Goal: Transaction & Acquisition: Purchase product/service

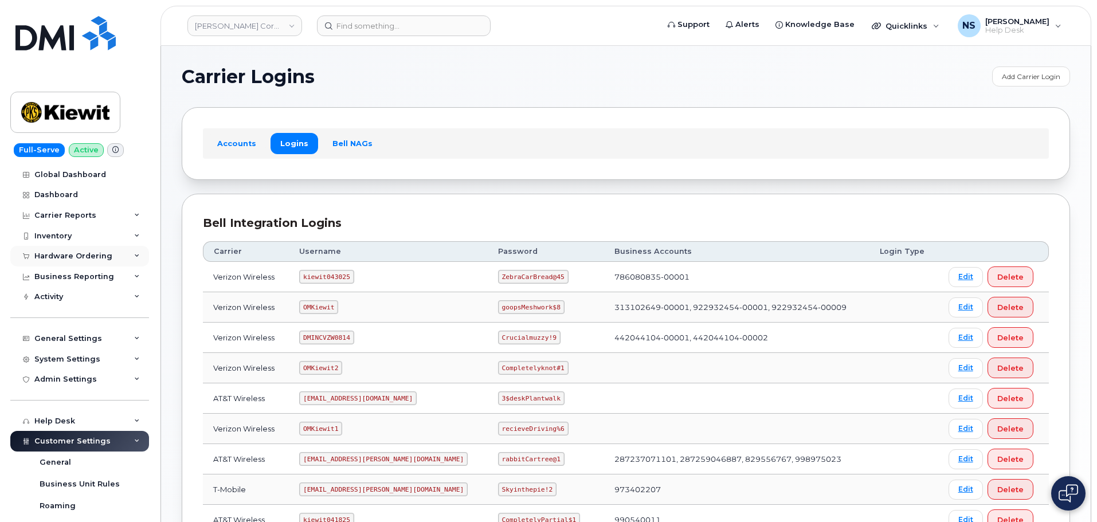
click at [79, 249] on div "Hardware Ordering" at bounding box center [79, 256] width 139 height 21
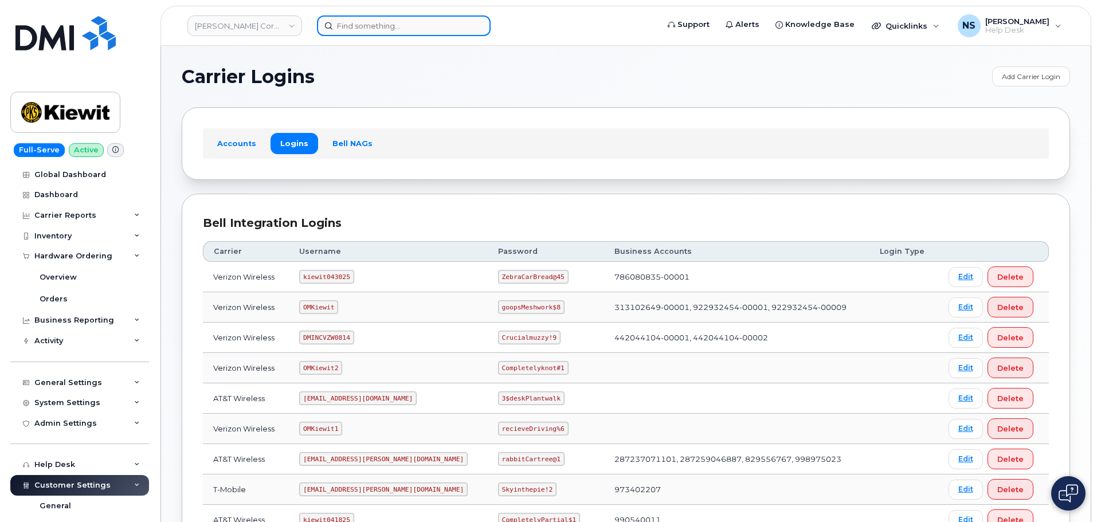
click at [348, 18] on input at bounding box center [404, 25] width 174 height 21
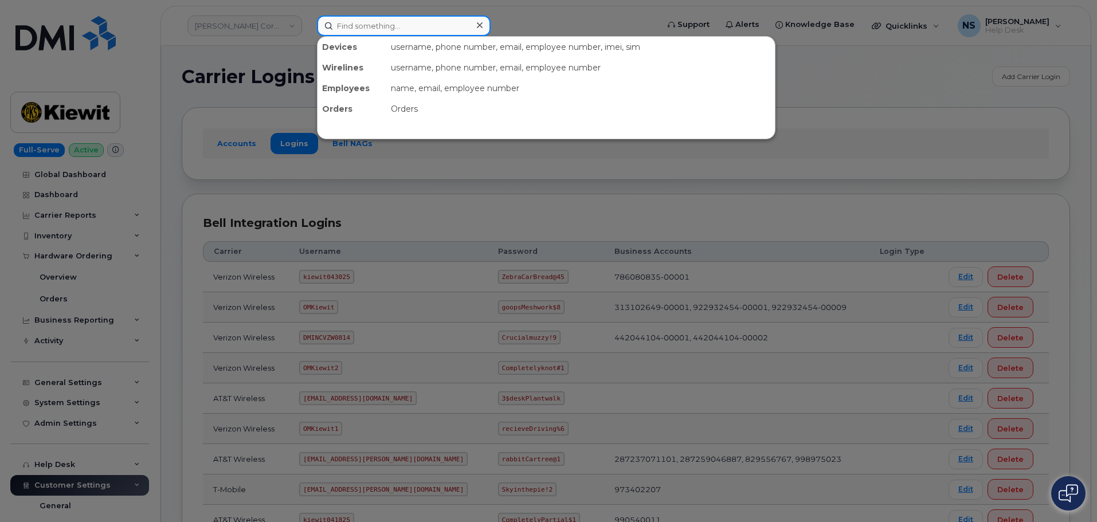
paste input "7207956550"
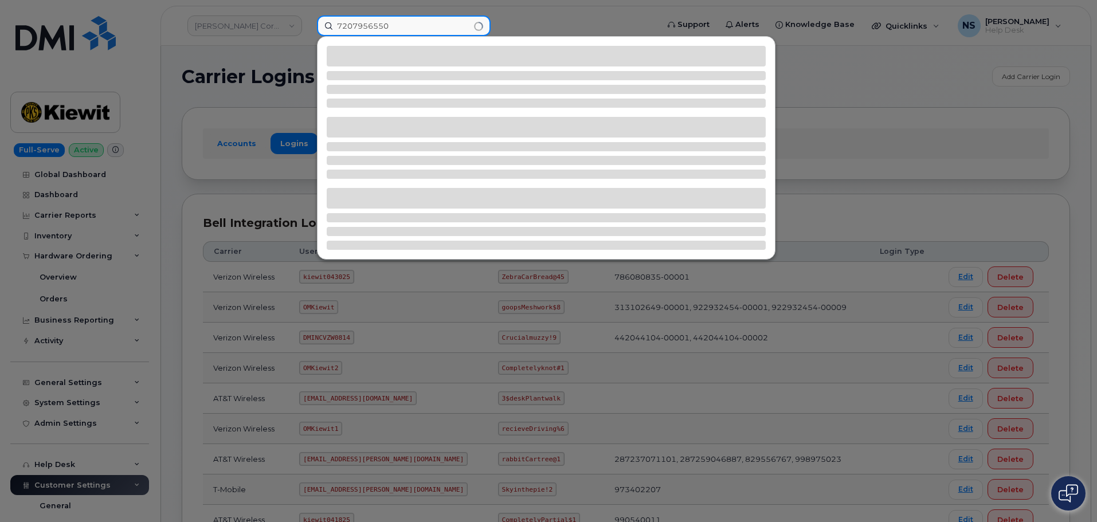
type input "7207956550"
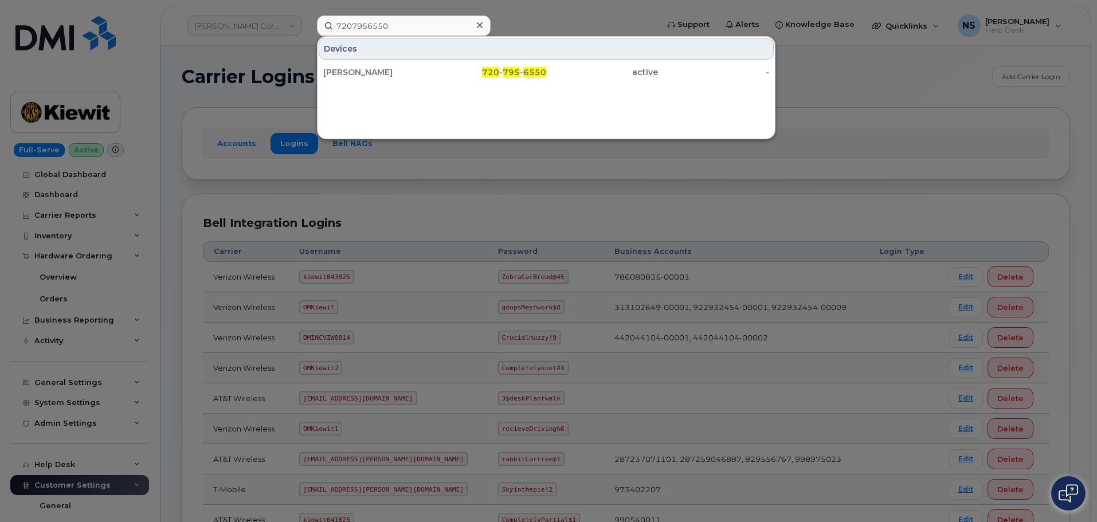
click at [529, 73] on span "6550" at bounding box center [534, 72] width 23 height 10
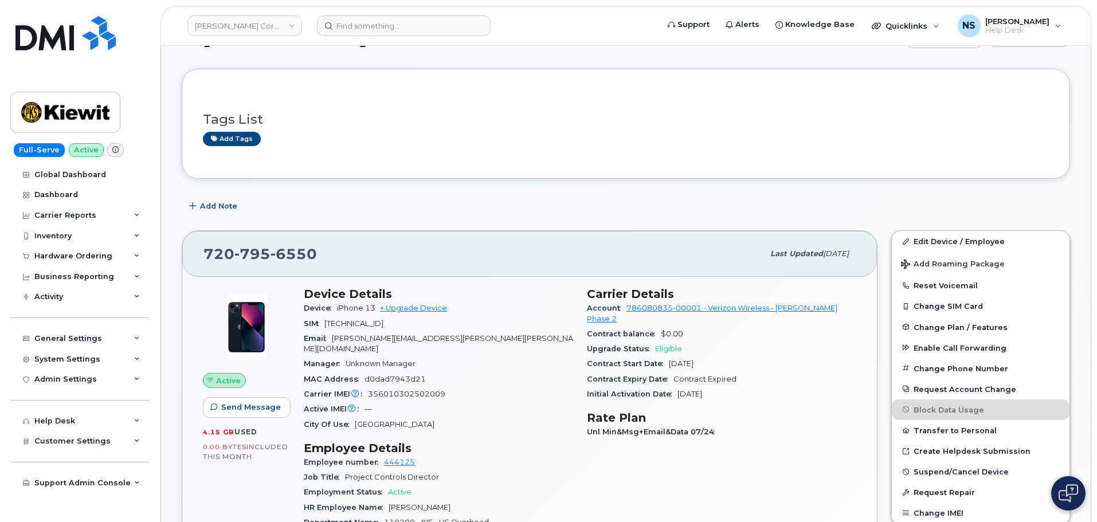
scroll to position [57, 0]
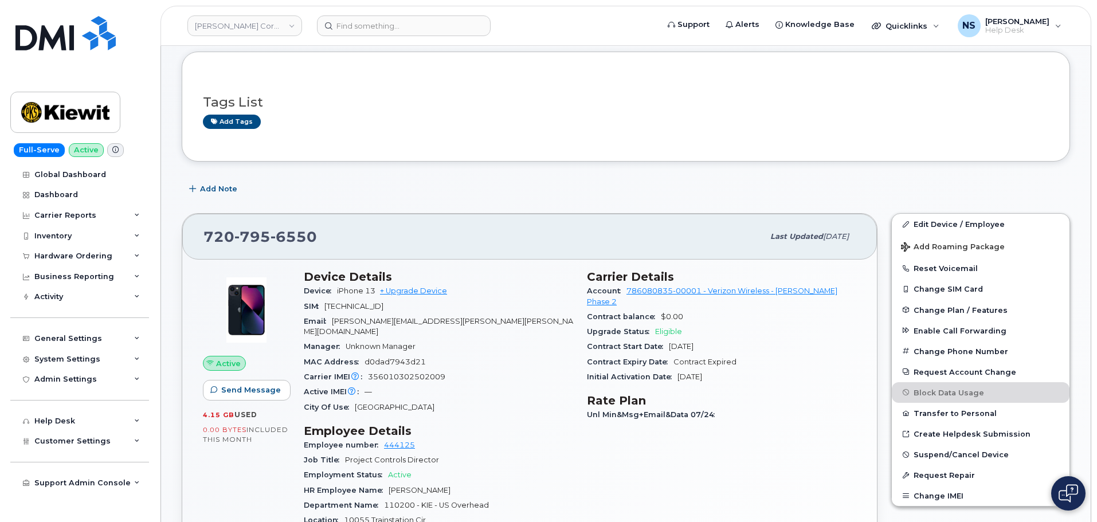
click at [270, 239] on span "795" at bounding box center [293, 236] width 46 height 17
drag, startPoint x: 261, startPoint y: 239, endPoint x: 408, endPoint y: 273, distance: 151.1
click at [270, 238] on span "795" at bounding box center [293, 236] width 46 height 17
copy span "720 795 6550"
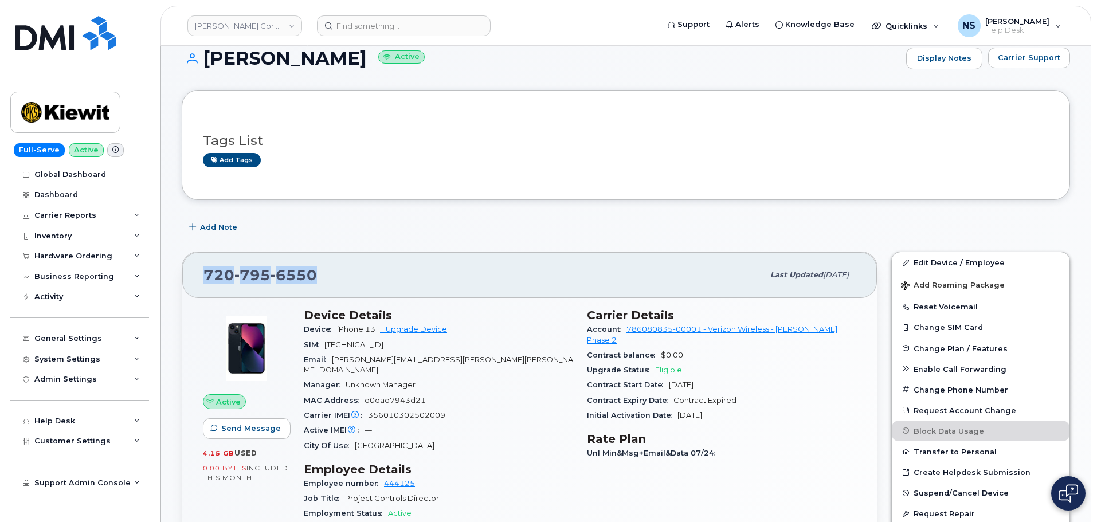
scroll to position [0, 0]
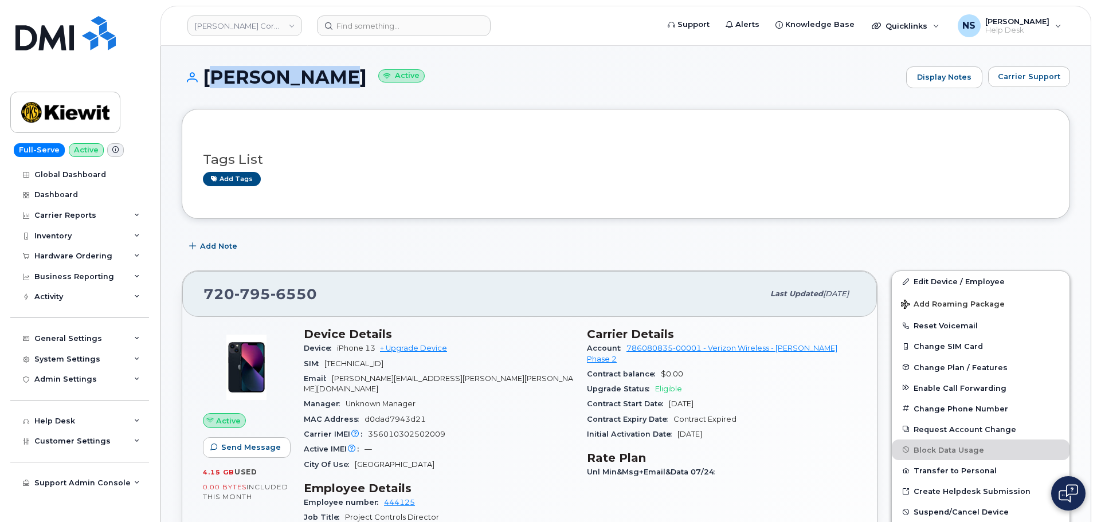
drag, startPoint x: 203, startPoint y: 80, endPoint x: 348, endPoint y: 74, distance: 145.1
click at [348, 74] on h1 "JEROD CRAMB Active" at bounding box center [541, 77] width 719 height 20
copy h1 "[PERSON_NAME]"
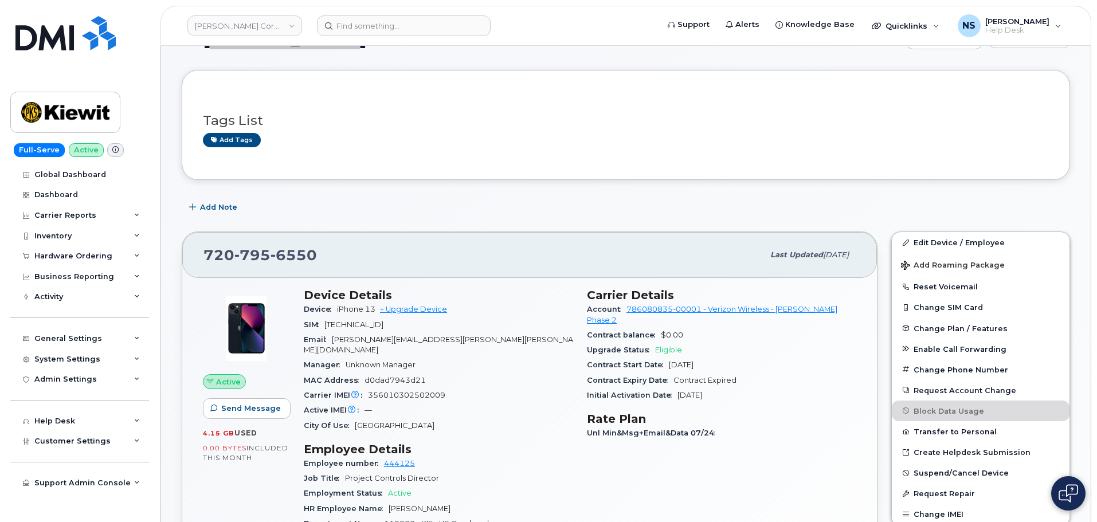
scroll to position [57, 0]
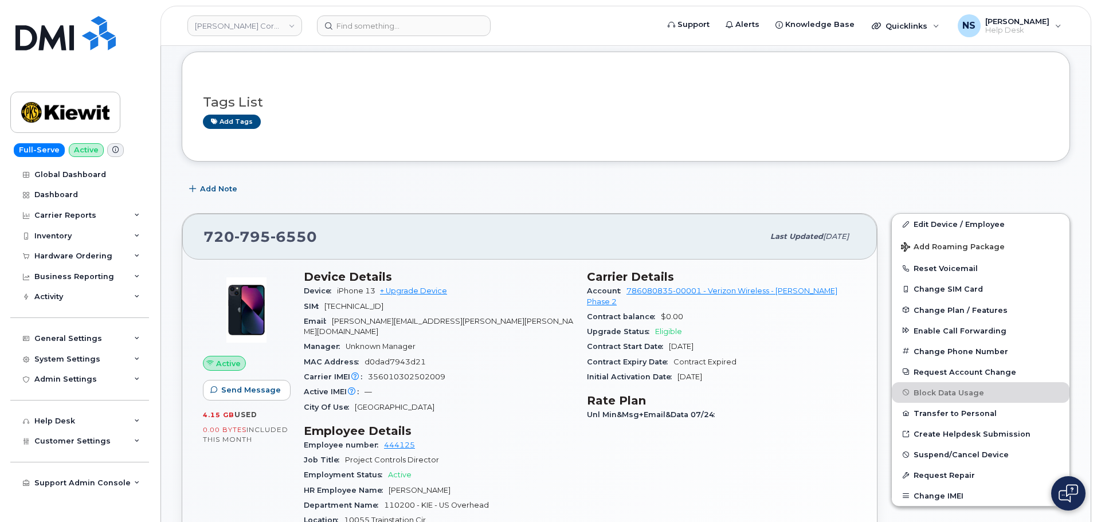
click at [431, 284] on div "Device iPhone 13 + Upgrade Device" at bounding box center [438, 291] width 269 height 15
click at [431, 286] on link "+ Upgrade Device" at bounding box center [413, 290] width 67 height 9
click at [414, 292] on link "+ Upgrade Device" at bounding box center [413, 290] width 67 height 9
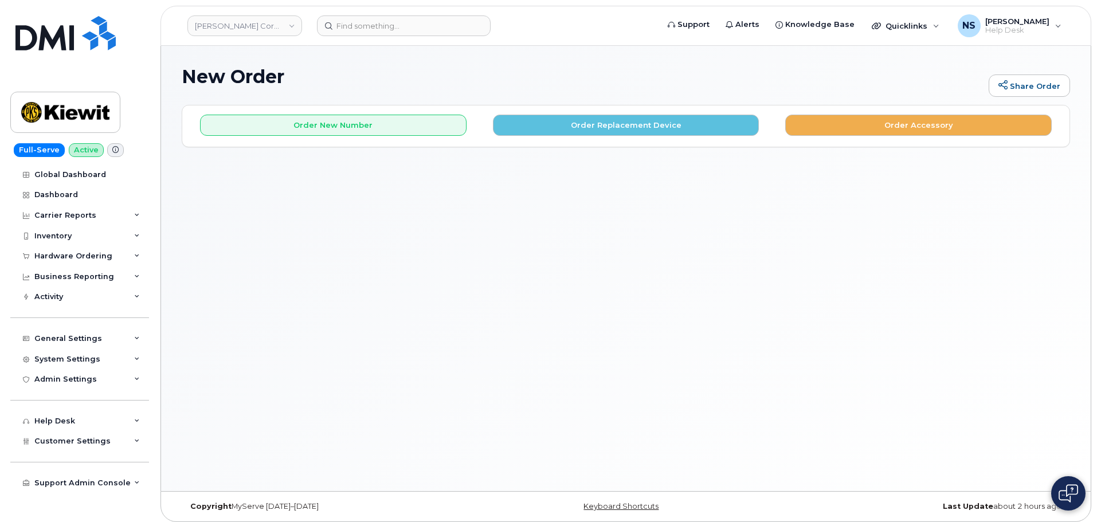
click at [642, 107] on div "Order New Number Order Replacement Device Order Accessory" at bounding box center [625, 120] width 887 height 30
click at [639, 108] on div "Order New Number Order Replacement Device Order Accessory" at bounding box center [625, 120] width 887 height 30
click at [623, 125] on button "Order Replacement Device" at bounding box center [626, 125] width 266 height 21
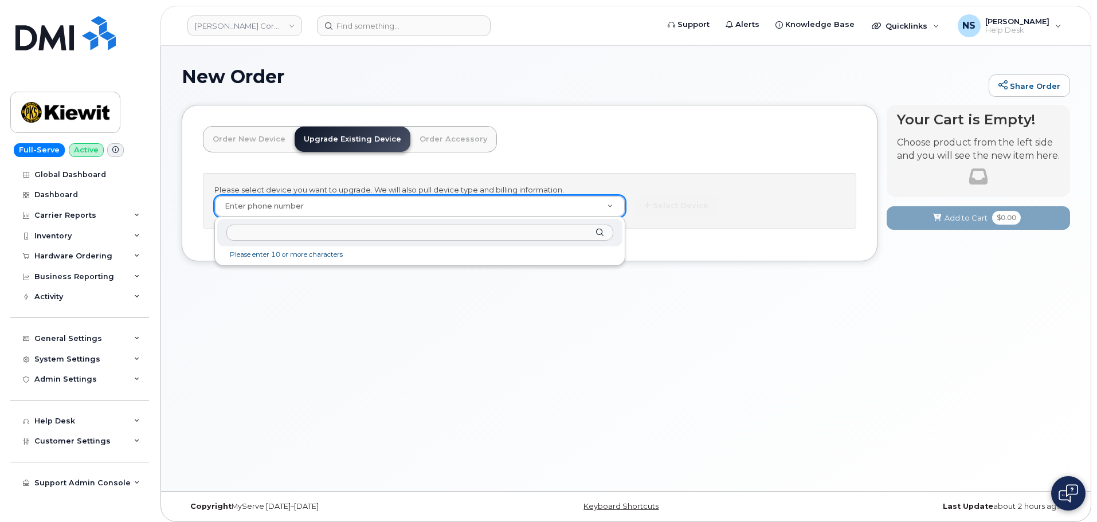
click at [453, 232] on input "text" at bounding box center [419, 233] width 387 height 17
paste input "7207956550"
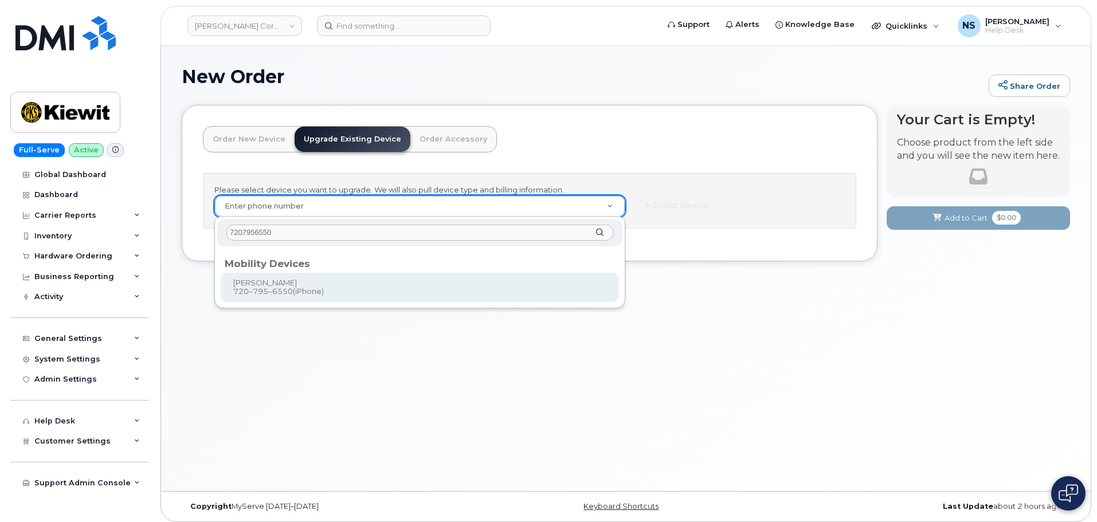
type input "7207956550"
type input "1171744"
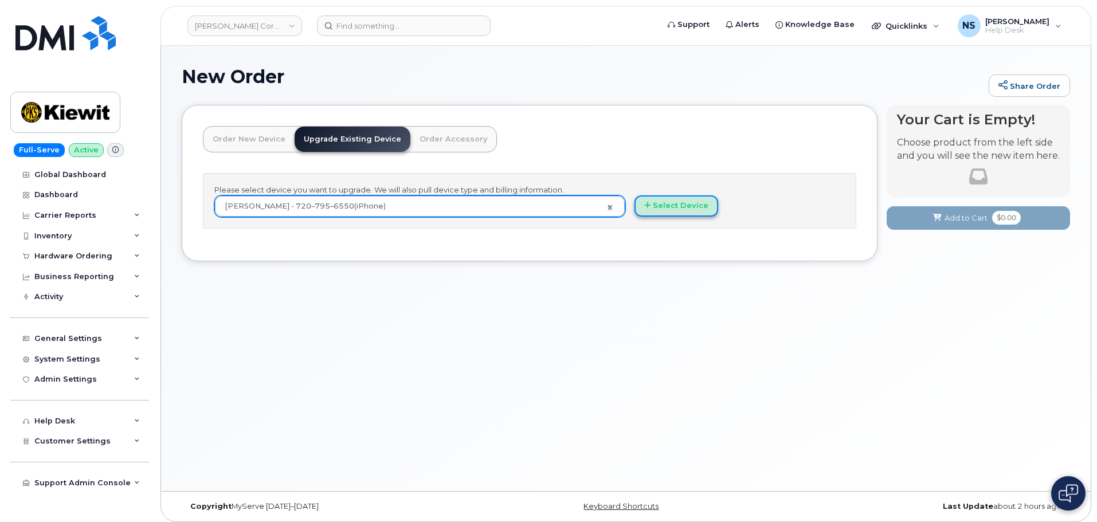
click at [679, 207] on button "Select Device" at bounding box center [676, 205] width 84 height 21
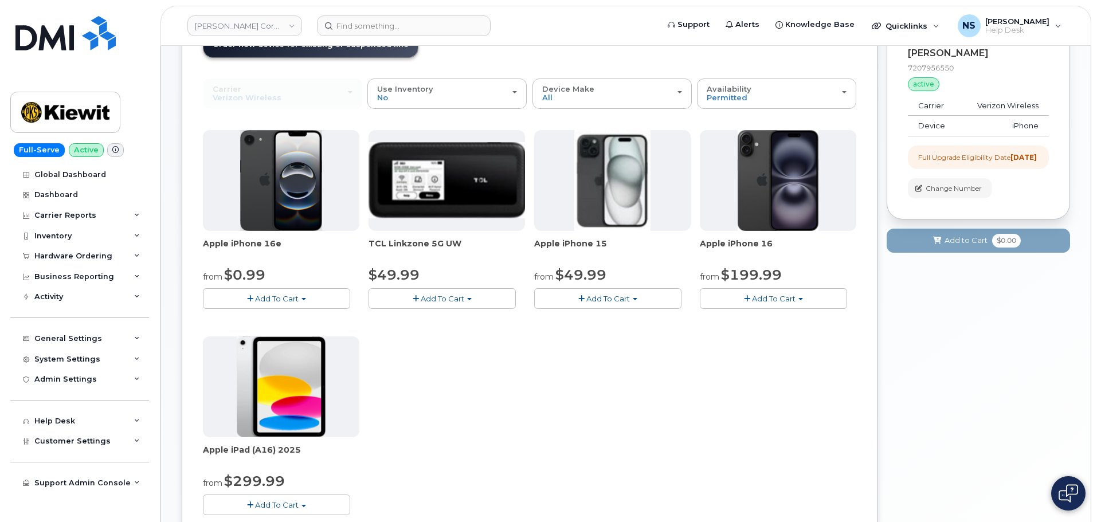
scroll to position [115, 0]
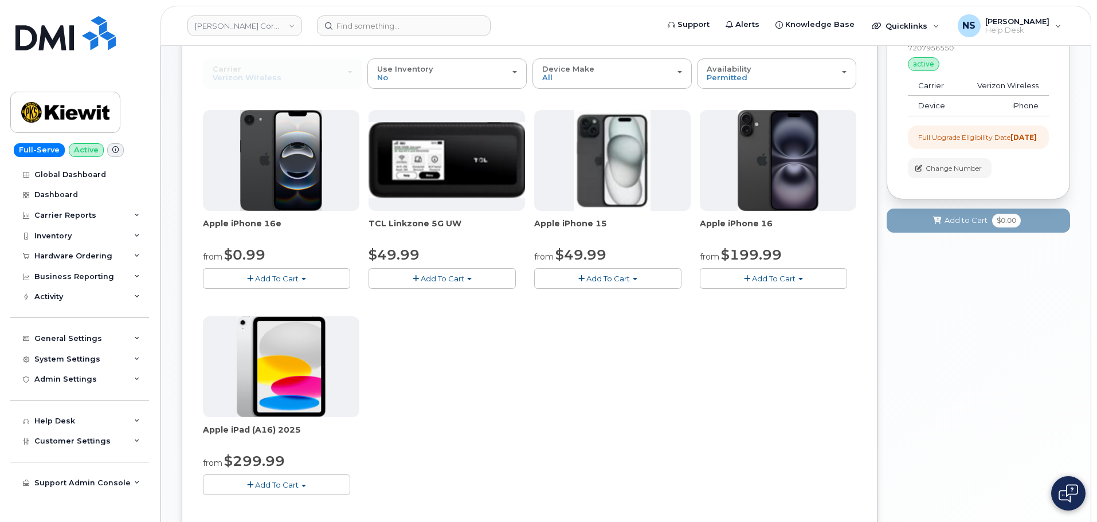
click at [294, 278] on span "Add To Cart" at bounding box center [277, 278] width 44 height 9
click at [547, 333] on div "Apple iPhone 16e from $0.99 Add To Cart $0.99 - 2 Year Upgrade (128GB) $599.99 …" at bounding box center [529, 311] width 653 height 403
drag, startPoint x: 729, startPoint y: 375, endPoint x: 738, endPoint y: 357, distance: 20.0
click at [729, 374] on div "Apple iPhone 16e from $0.99 Add To Cart $0.99 - 2 Year Upgrade (128GB) $599.99 …" at bounding box center [529, 311] width 653 height 403
click at [767, 276] on span "Add To Cart" at bounding box center [774, 278] width 44 height 9
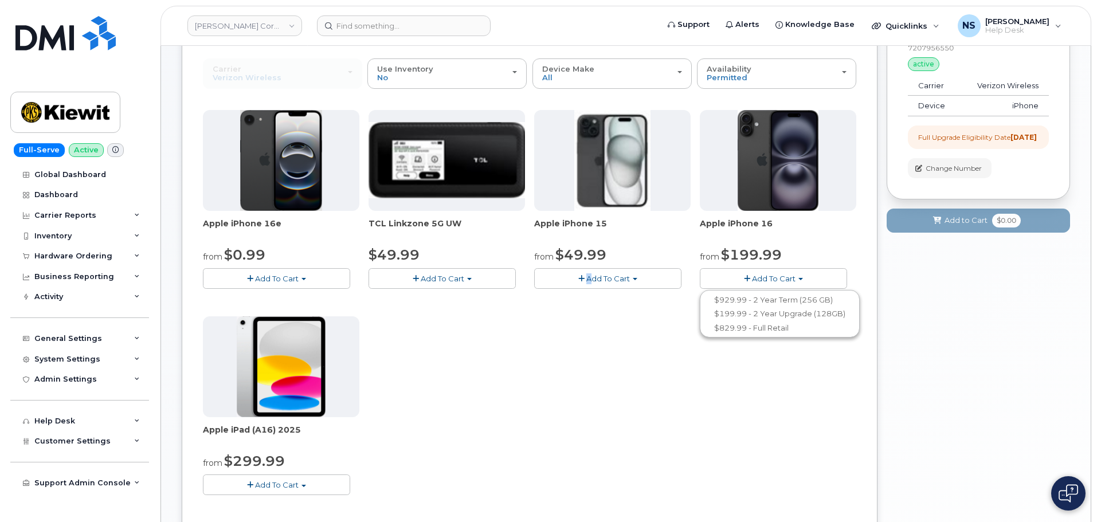
click at [588, 390] on div "Apple iPhone 16e from $0.99 Add To Cart $0.99 - 2 Year Upgrade (128GB) $599.99 …" at bounding box center [529, 311] width 653 height 403
click at [583, 383] on div "Apple iPhone 16e from $0.99 Add To Cart $0.99 - 2 Year Upgrade (128GB) $599.99 …" at bounding box center [529, 311] width 653 height 403
click at [627, 275] on span "Add To Cart" at bounding box center [608, 278] width 44 height 9
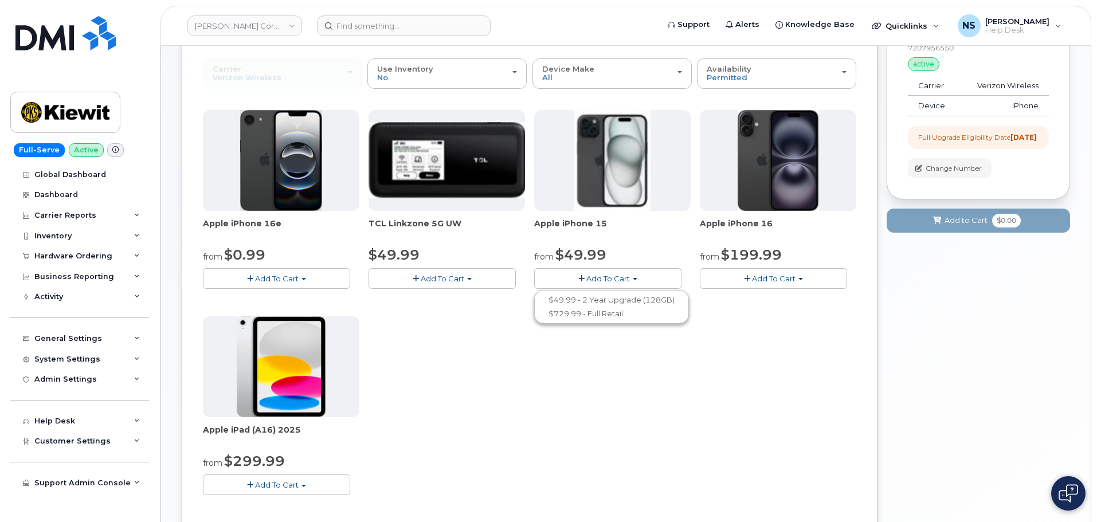
click at [627, 275] on span "Add To Cart" at bounding box center [608, 278] width 44 height 9
click at [623, 280] on span "Add To Cart" at bounding box center [608, 278] width 44 height 9
click at [589, 284] on button "Add To Cart" at bounding box center [607, 278] width 147 height 20
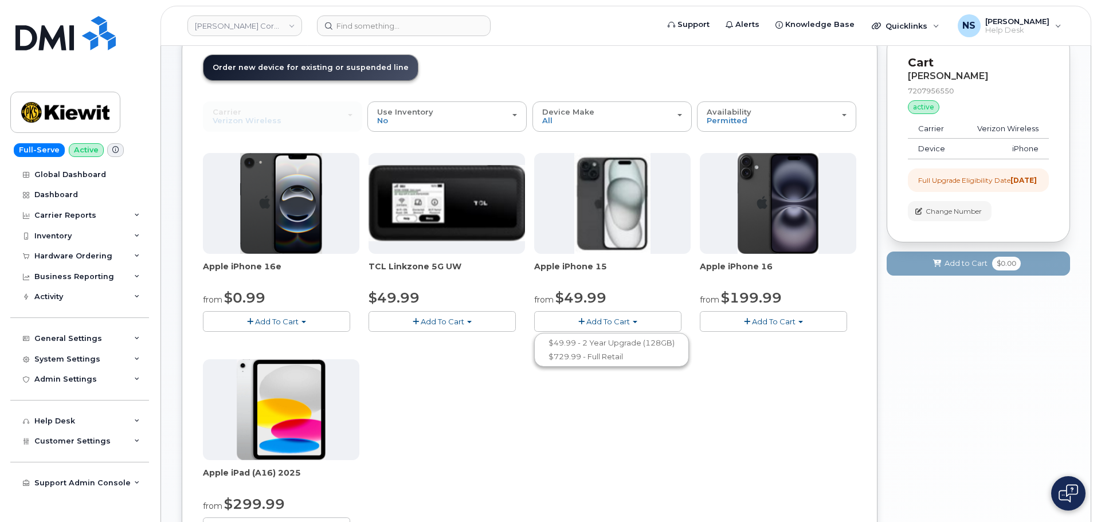
scroll to position [0, 0]
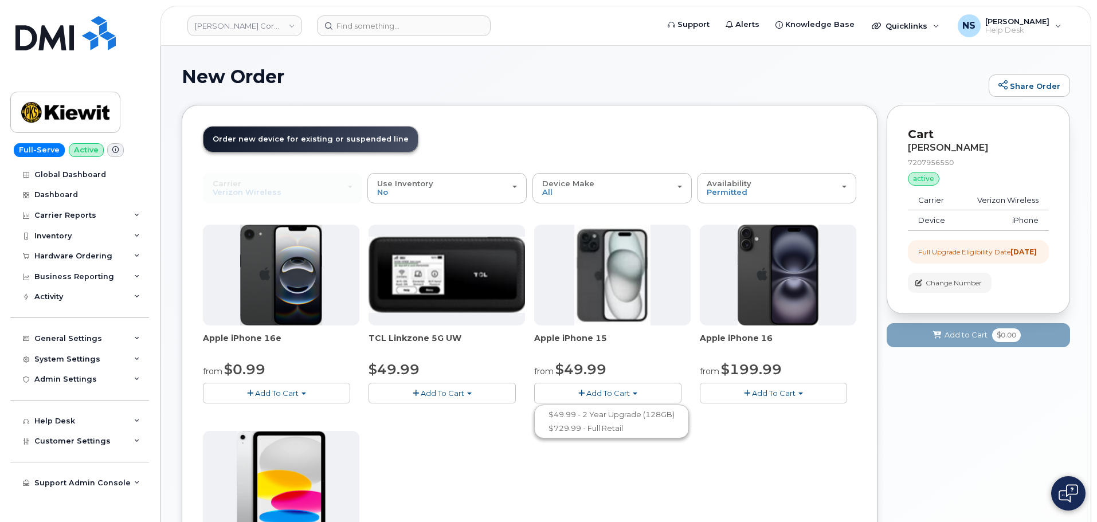
click at [788, 261] on img at bounding box center [777, 275] width 81 height 101
click at [749, 399] on button "Add To Cart" at bounding box center [773, 393] width 147 height 20
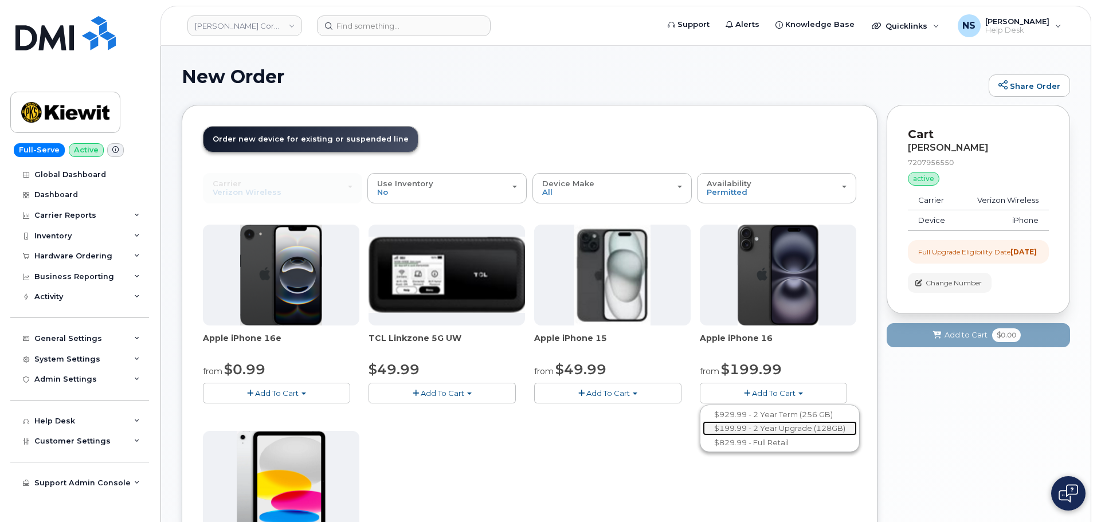
click at [756, 430] on link "$199.99 - 2 Year Upgrade (128GB)" at bounding box center [779, 428] width 154 height 14
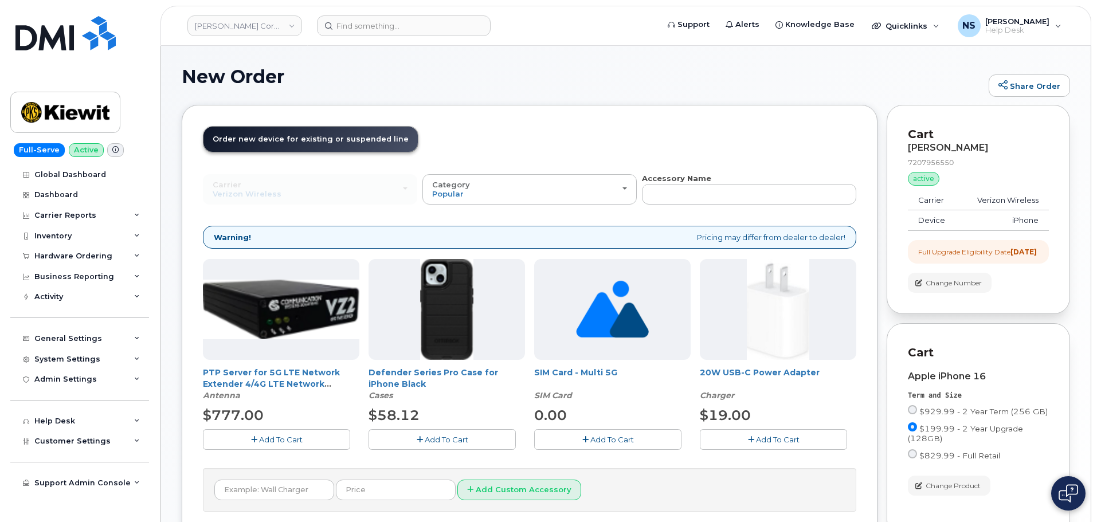
scroll to position [134, 0]
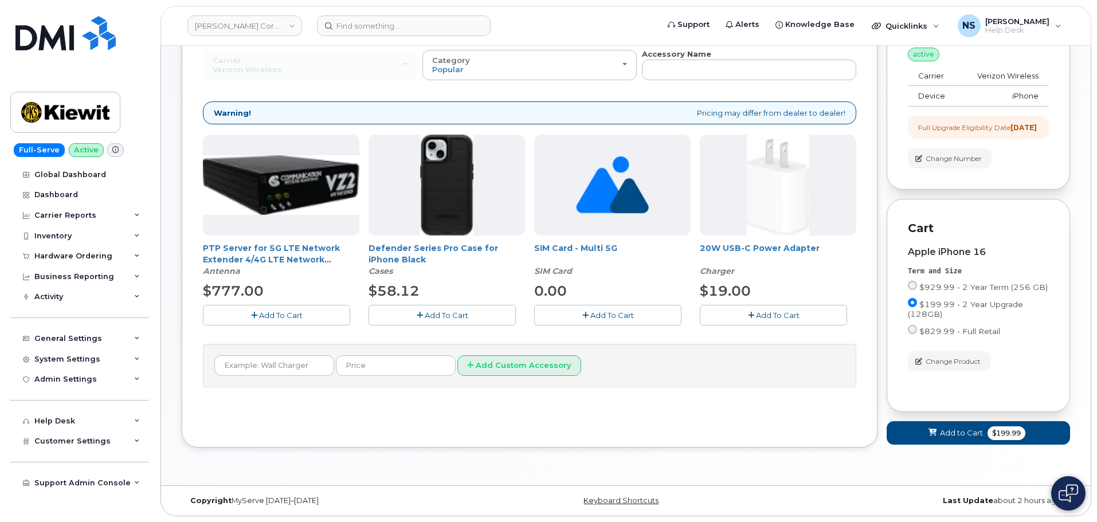
click at [434, 311] on span "Add To Cart" at bounding box center [447, 315] width 44 height 9
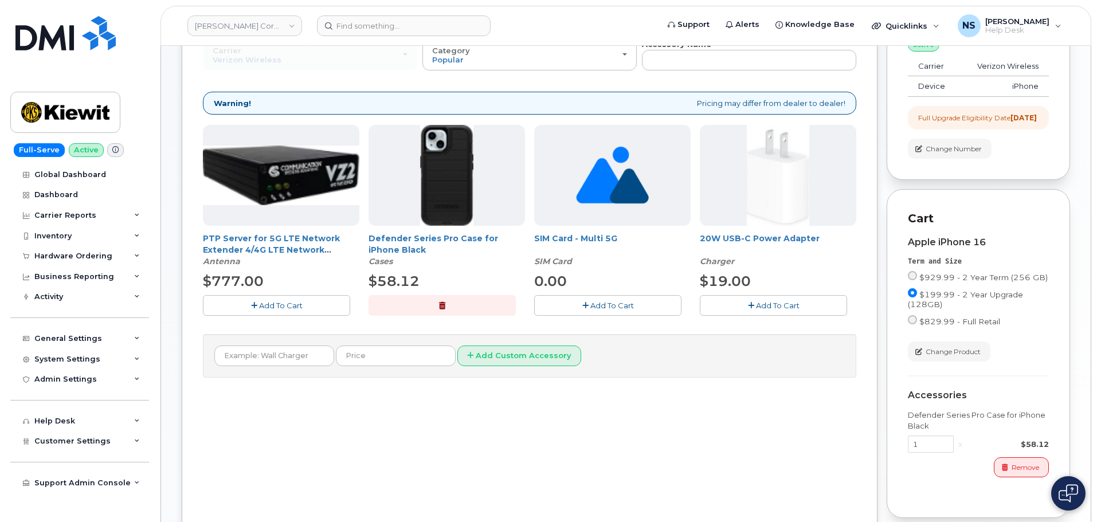
click at [751, 305] on icon "button" at bounding box center [751, 305] width 6 height 7
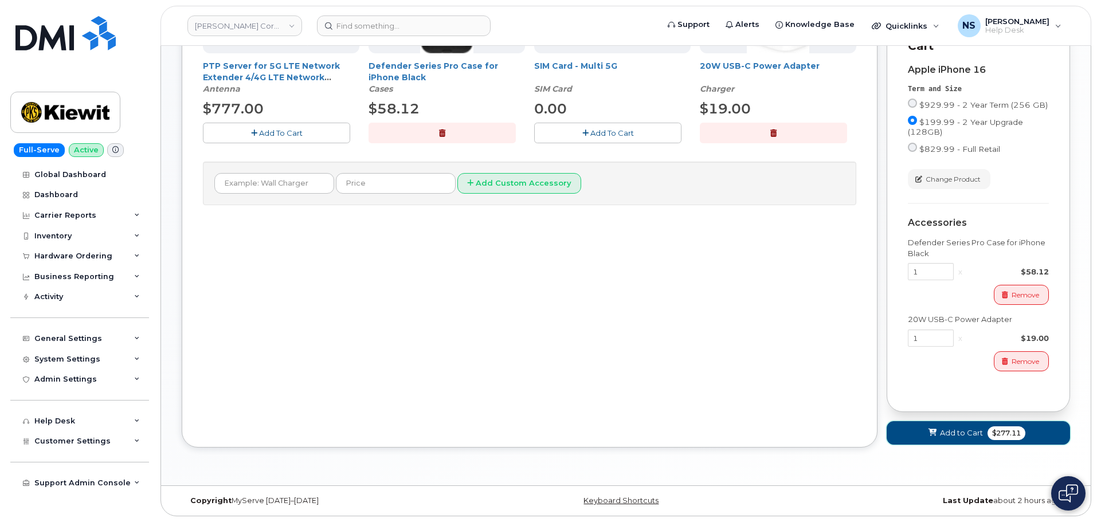
click at [932, 429] on span at bounding box center [932, 432] width 11 height 11
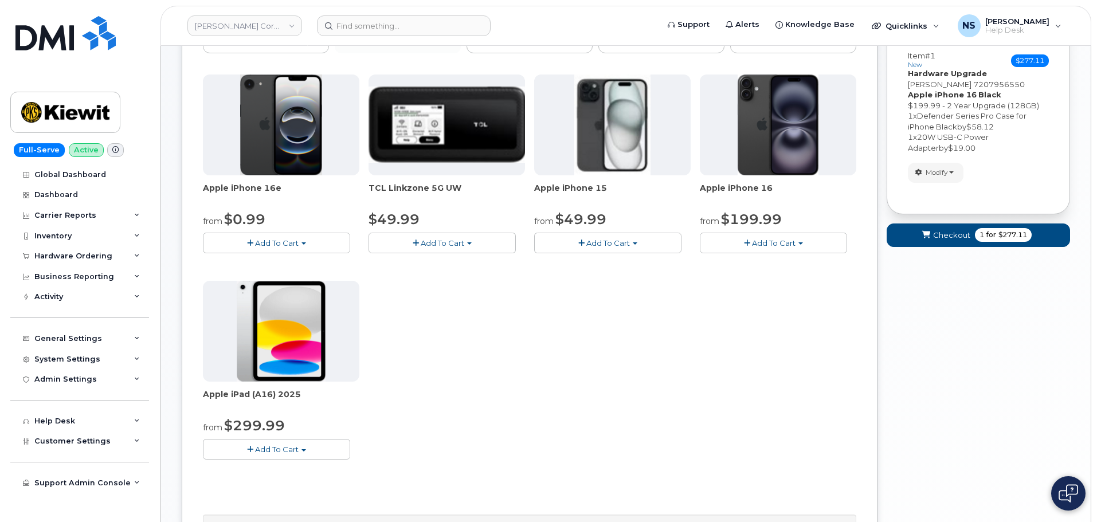
scroll to position [35, 0]
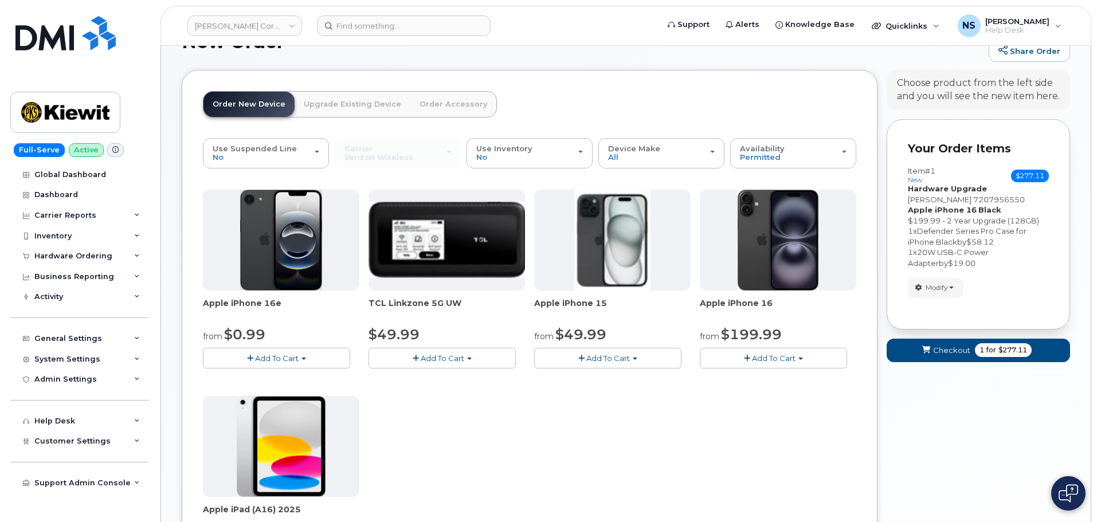
click at [924, 231] on span "Defender Series Pro Case for iPhone Black" at bounding box center [967, 236] width 119 height 20
copy span "Defender"
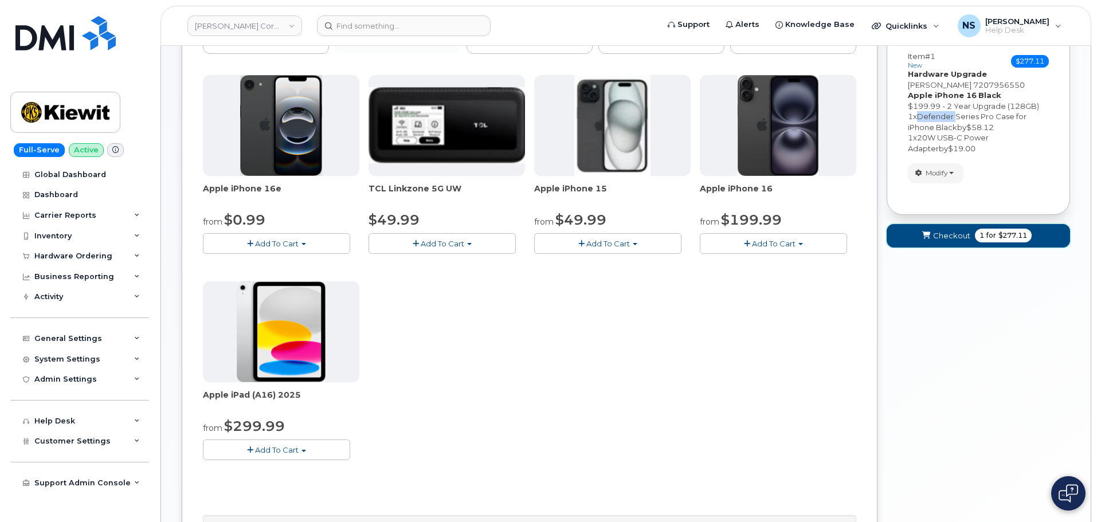
click at [953, 241] on button "Checkout 1 for $277.11" at bounding box center [977, 235] width 183 height 23
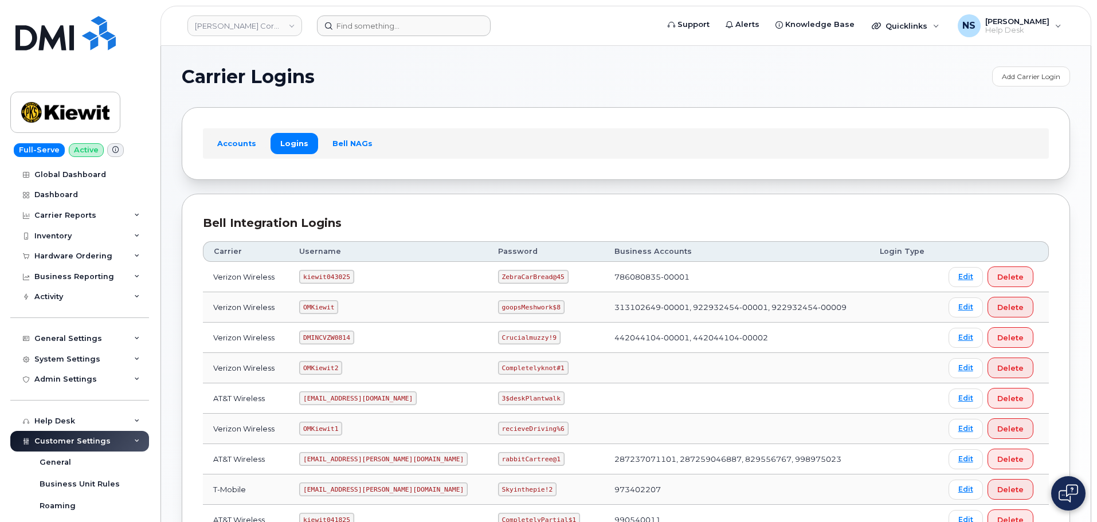
drag, startPoint x: 419, startPoint y: 37, endPoint x: 423, endPoint y: 29, distance: 8.7
click at [421, 32] on header "[PERSON_NAME] Corporation Support Alerts Knowledge Base Quicklinks Suspend / Ca…" at bounding box center [625, 26] width 931 height 40
click at [423, 29] on input at bounding box center [404, 25] width 174 height 21
paste input "7207956550"
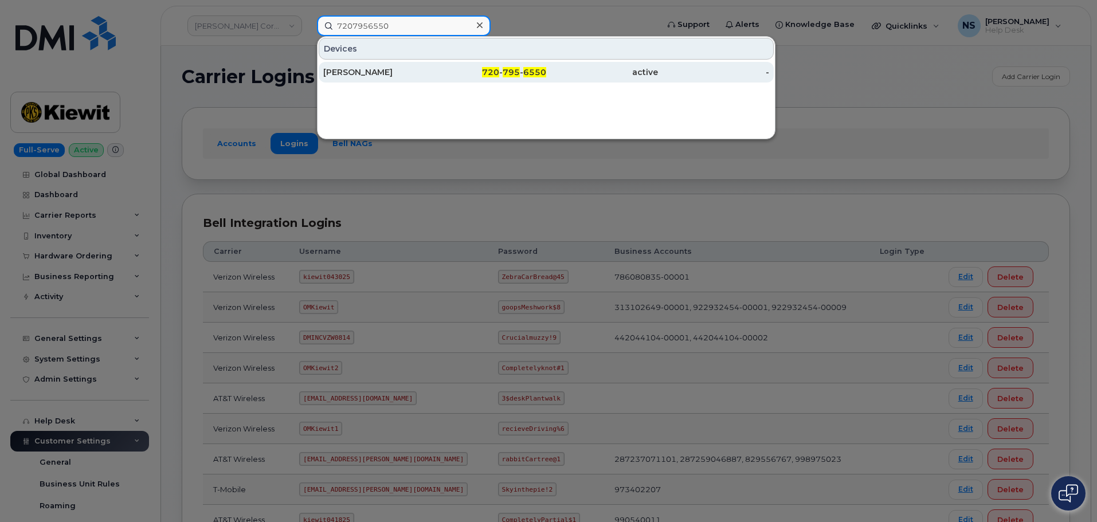
type input "7207956550"
click at [501, 69] on div "720 - 795 - 6550" at bounding box center [491, 71] width 112 height 11
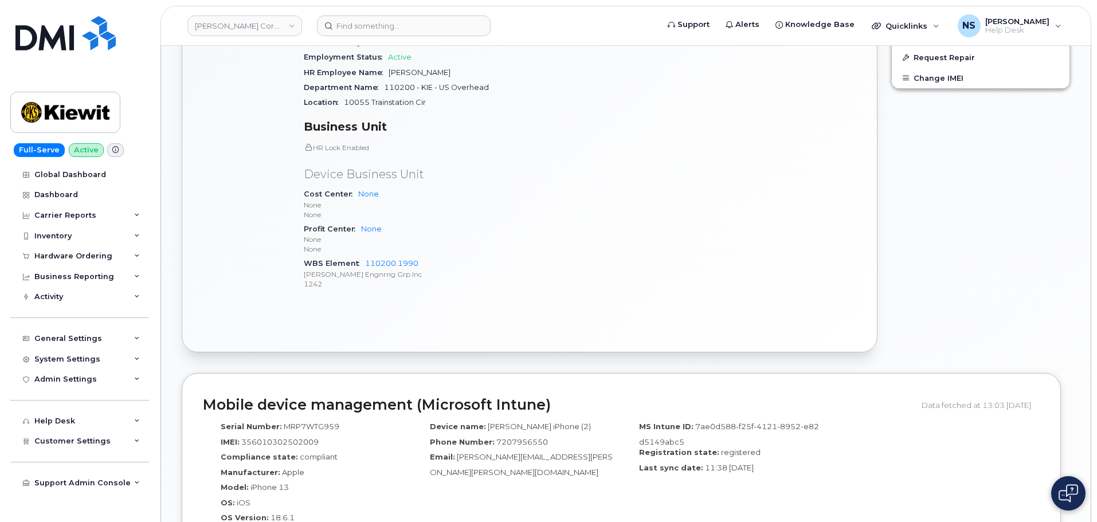
scroll to position [516, 0]
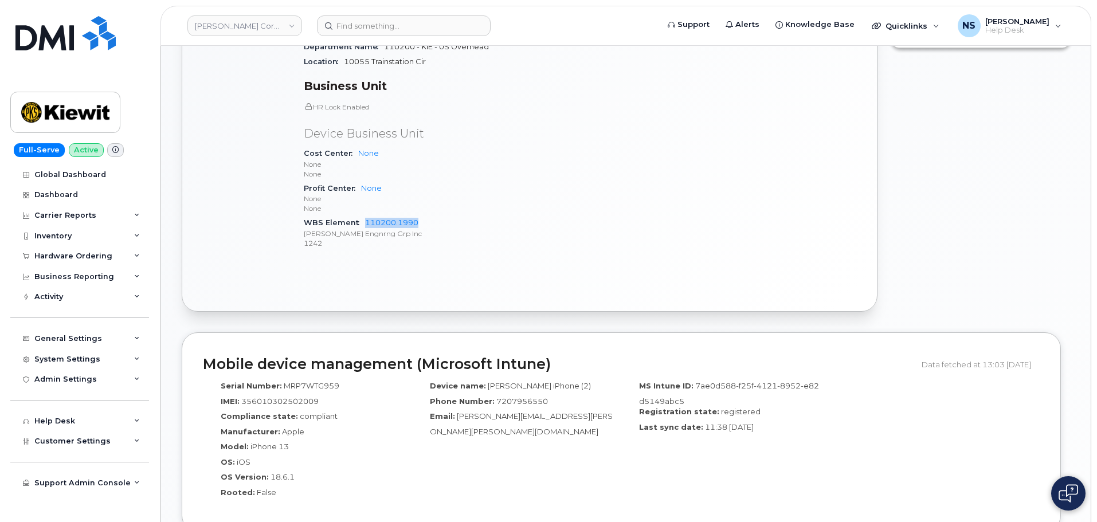
drag, startPoint x: 425, startPoint y: 210, endPoint x: 363, endPoint y: 212, distance: 61.3
click at [363, 215] on div "WBS Element 110200.1990 [PERSON_NAME] Engnrng Grp Inc 1242" at bounding box center [438, 232] width 269 height 35
copy link "110200.1990"
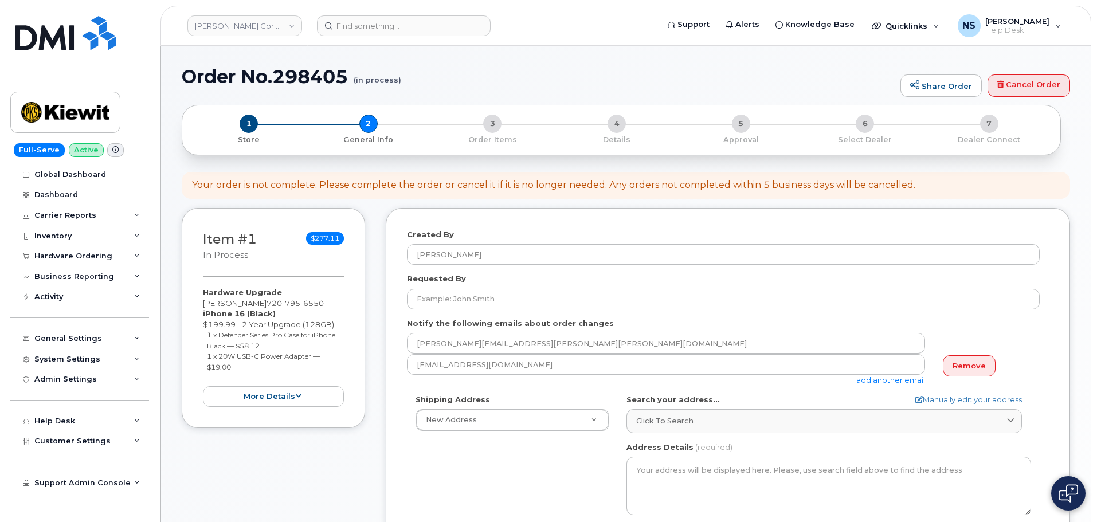
select select
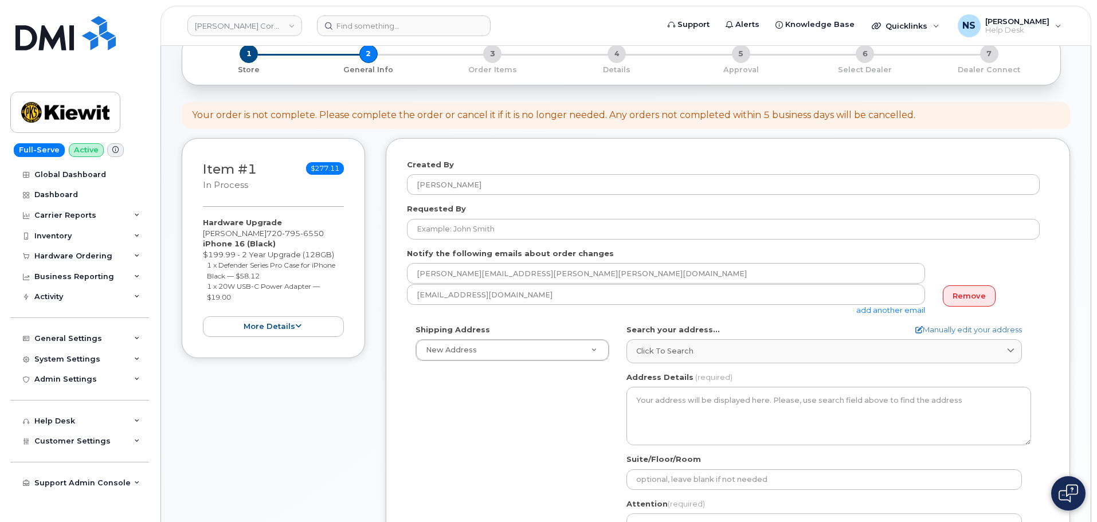
scroll to position [172, 0]
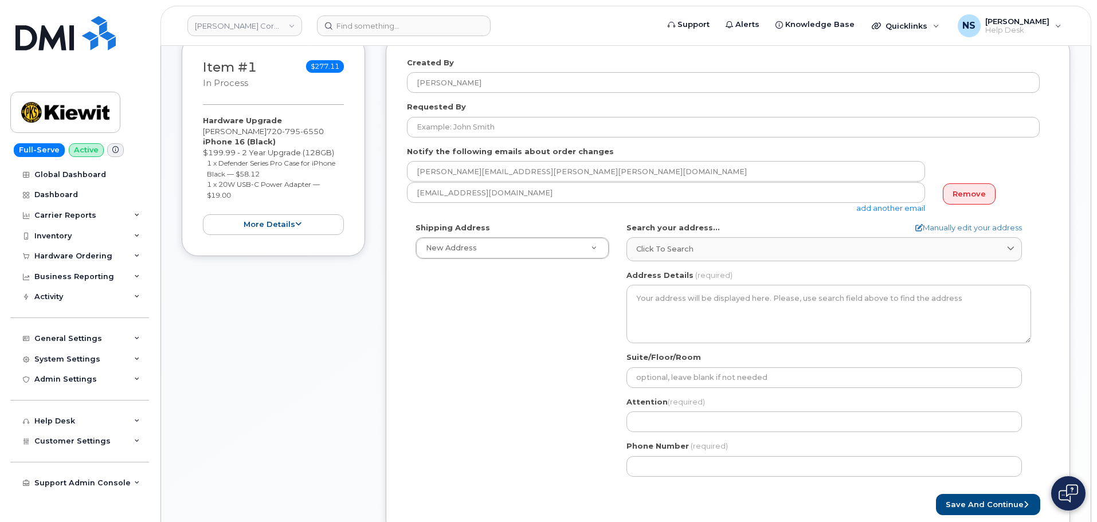
drag, startPoint x: 492, startPoint y: 335, endPoint x: 488, endPoint y: 323, distance: 12.7
click at [490, 328] on div "Shipping Address New Address New Address [STREET_ADDRESS][GEOGRAPHIC_DATA][PERS…" at bounding box center [723, 353] width 633 height 263
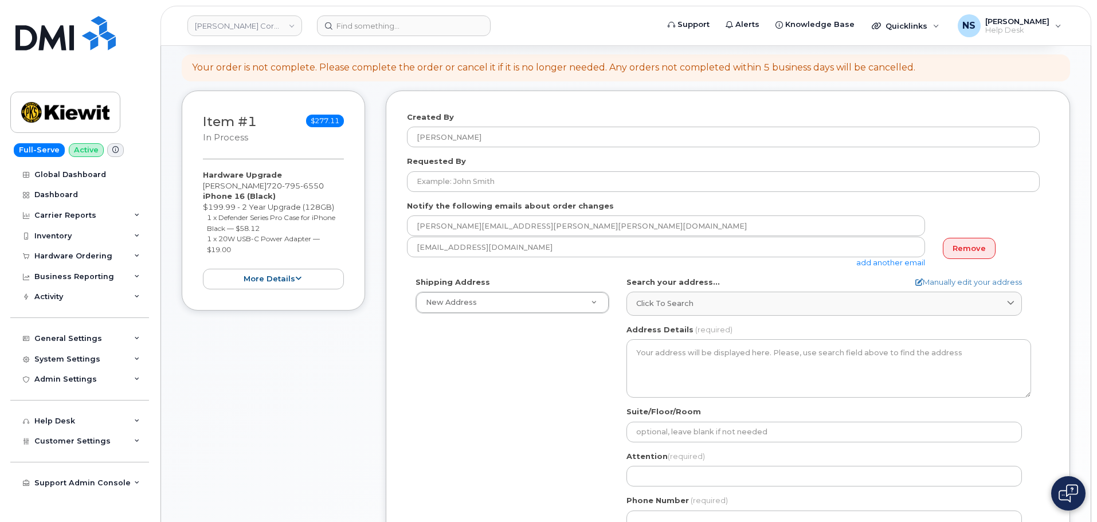
scroll to position [57, 0]
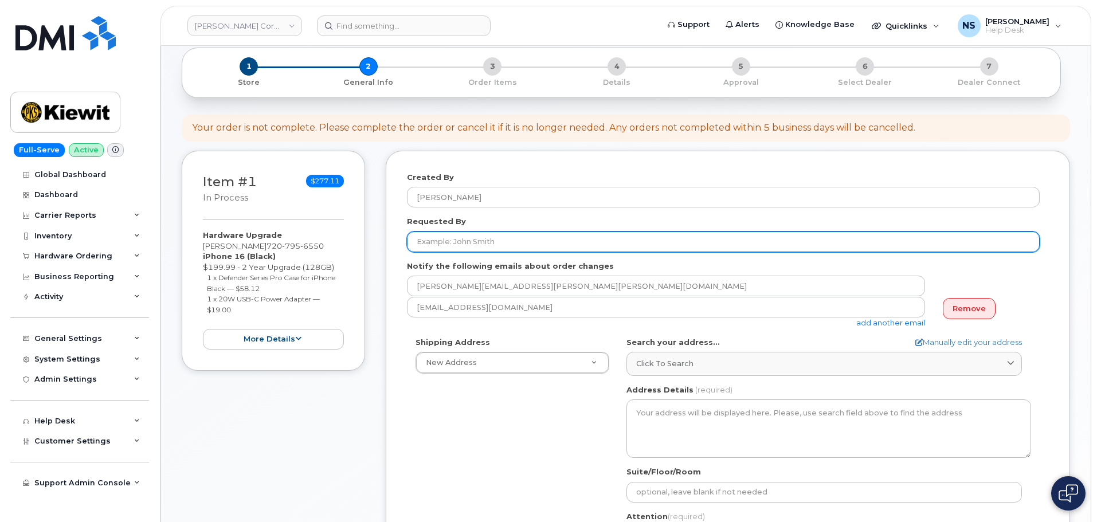
click at [483, 244] on input "Requested By" at bounding box center [723, 241] width 633 height 21
drag, startPoint x: 482, startPoint y: 218, endPoint x: 486, endPoint y: 233, distance: 15.0
click at [482, 218] on div "Requested By" at bounding box center [728, 234] width 642 height 36
click at [486, 233] on input "Requested By" at bounding box center [723, 241] width 633 height 21
paste input "[PERSON_NAME]"
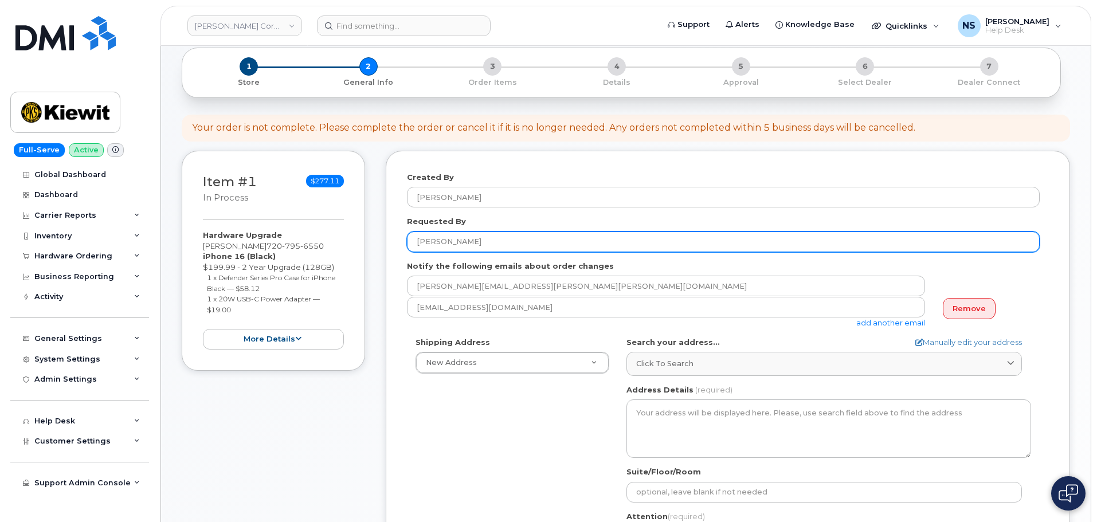
type input "[PERSON_NAME]"
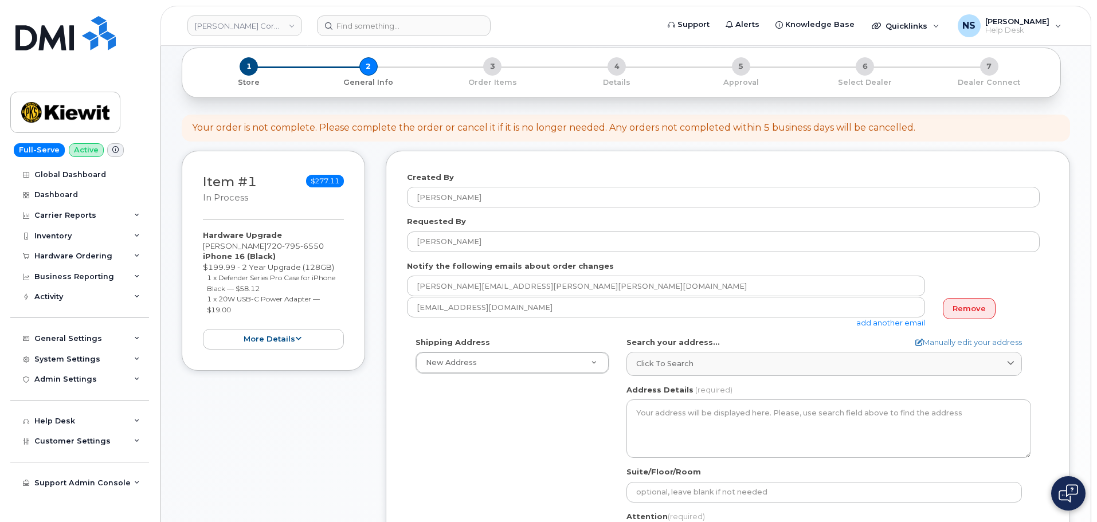
drag, startPoint x: 473, startPoint y: 477, endPoint x: 498, endPoint y: 403, distance: 78.8
click at [471, 462] on div "Shipping Address New Address New Address 8880 Penrose Ln 4650 Business Center D…" at bounding box center [723, 468] width 633 height 263
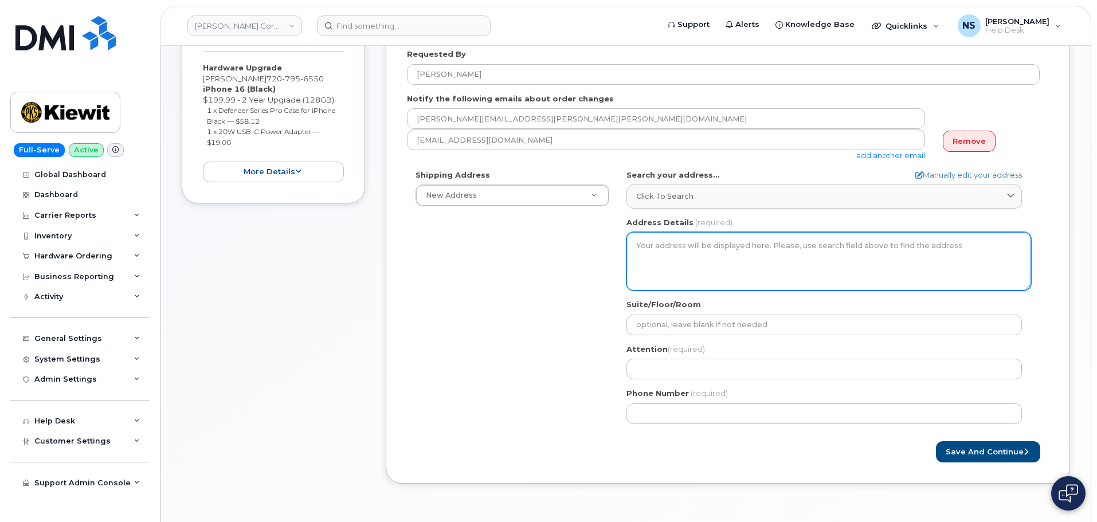
scroll to position [229, 0]
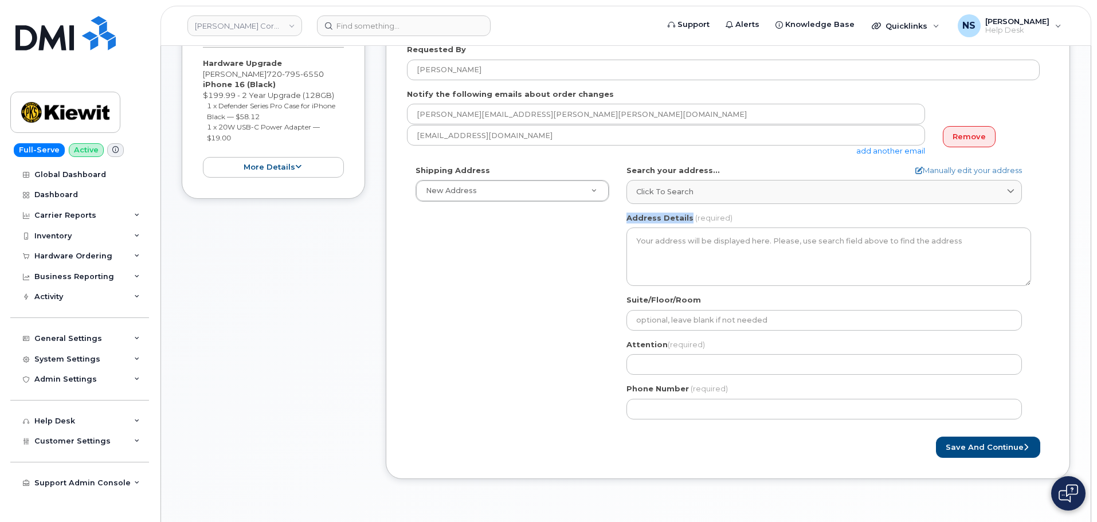
click at [686, 209] on div "AB Search your address... Manually edit your address Click to search No availab…" at bounding box center [829, 296] width 422 height 263
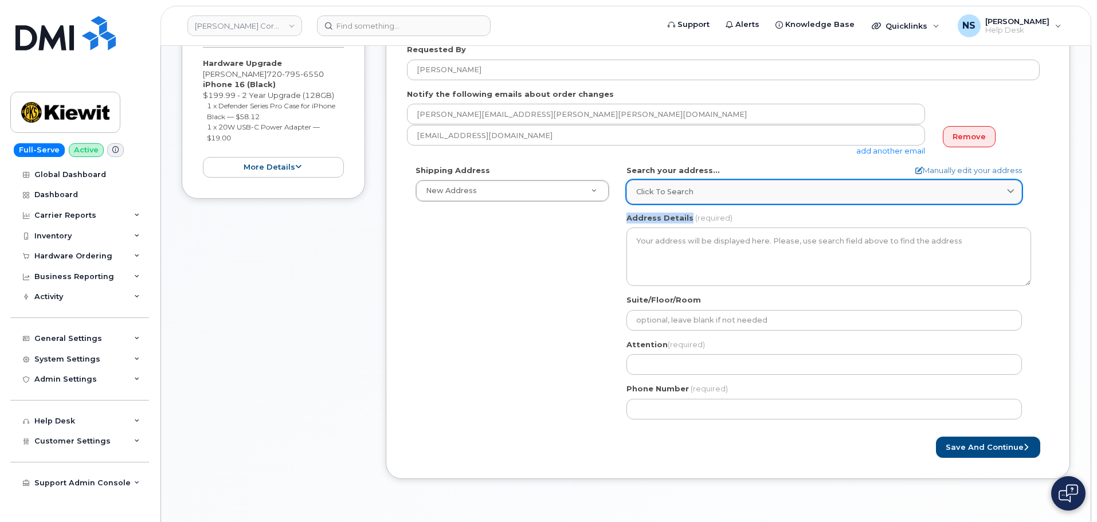
click at [688, 184] on link "Click to search" at bounding box center [823, 191] width 395 height 23
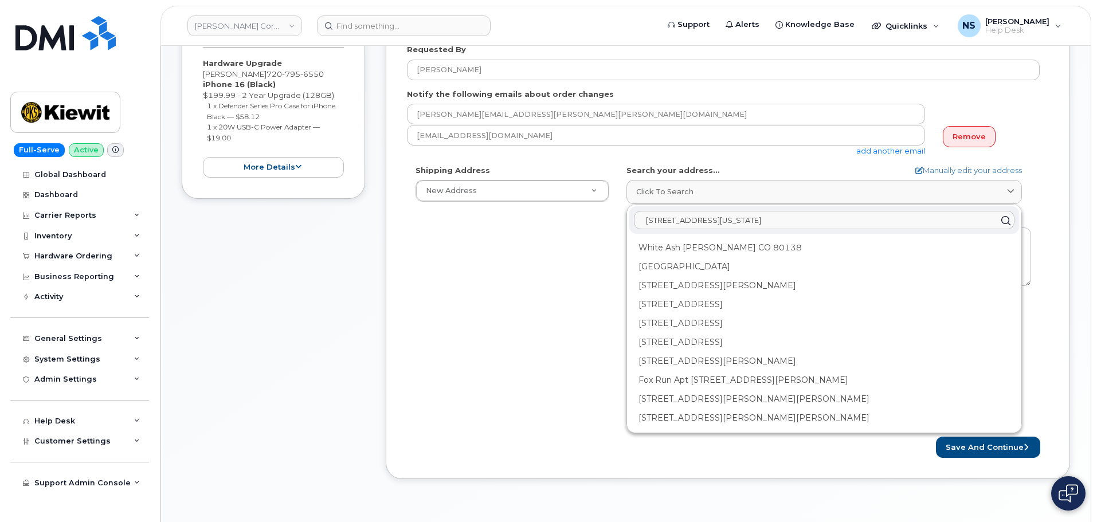
click at [713, 228] on input "21103 Light Ash Lane Parker Colorado 80138" at bounding box center [824, 220] width 380 height 18
paste input "White Ash Lane"
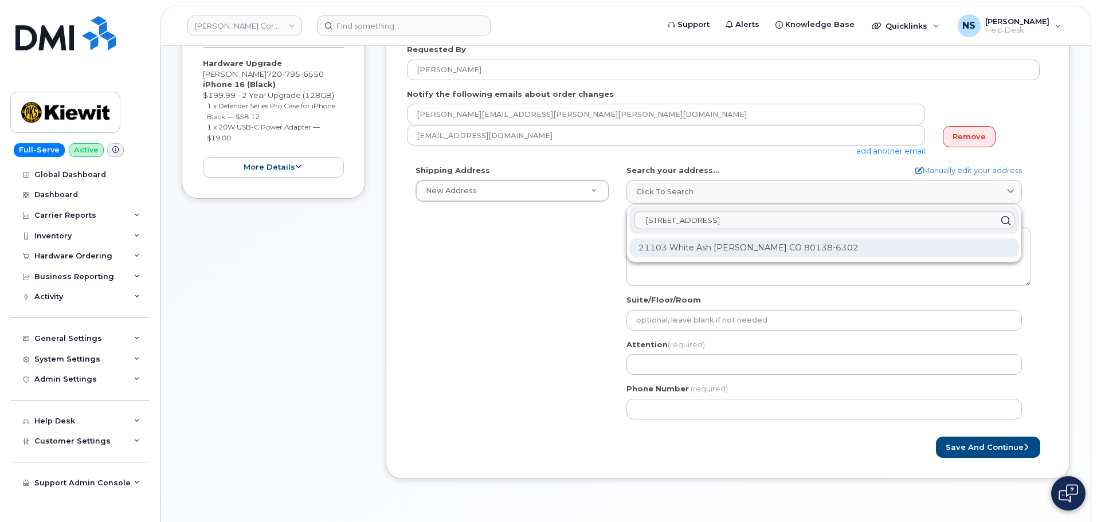
type input "21103 White Ash Lane"
click at [732, 251] on div "21103 White Ash Ln Parker CO 80138-6302" at bounding box center [824, 247] width 390 height 19
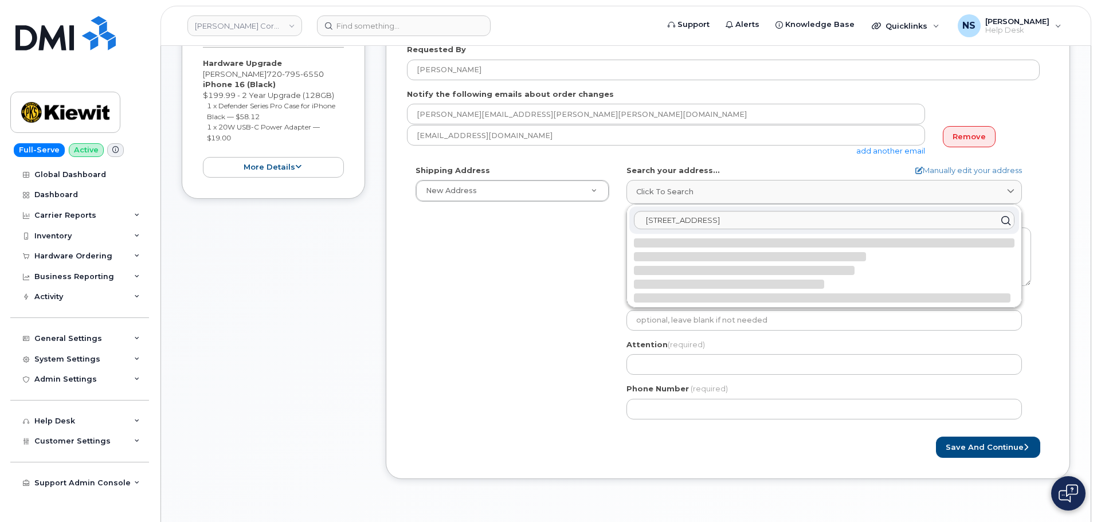
select select
type textarea "21103 White Ash Ln PARKER CO 80138-6302 UNITED STATES"
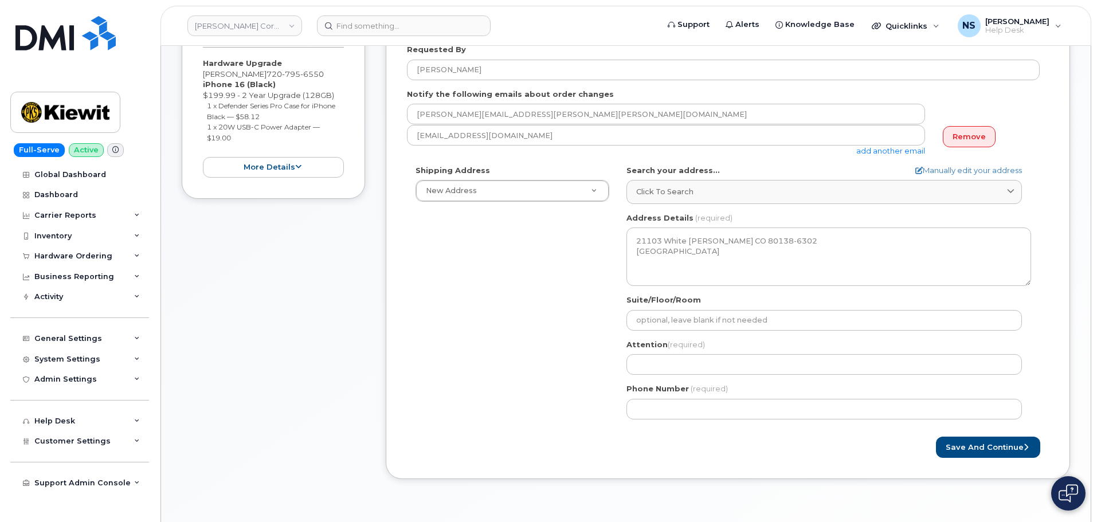
click at [565, 316] on div "Shipping Address New Address New Address 8880 Penrose Ln 4650 Business Center D…" at bounding box center [723, 296] width 633 height 263
click at [678, 353] on div "Attention (required)" at bounding box center [828, 357] width 405 height 36
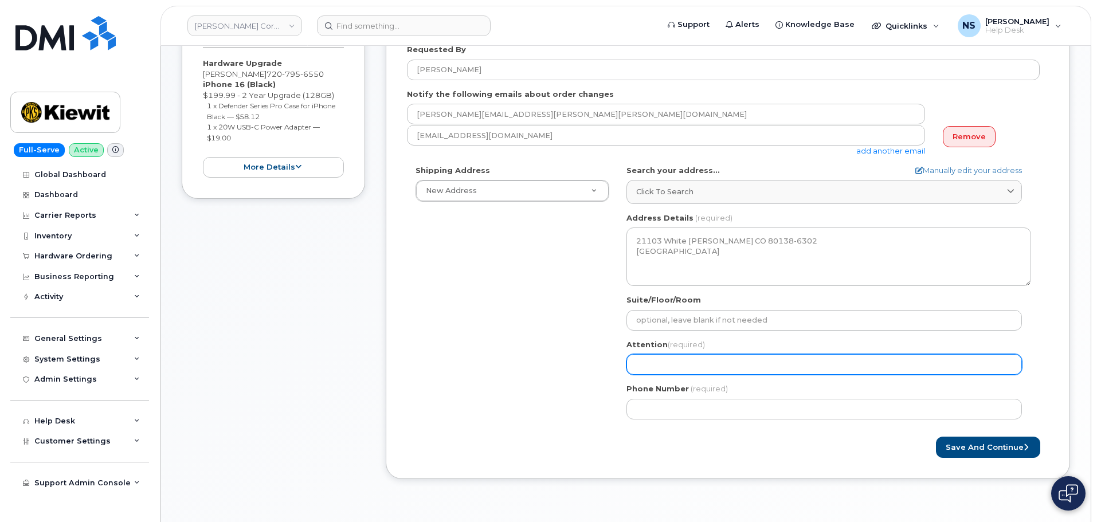
click at [675, 358] on input "Attention (required)" at bounding box center [823, 364] width 395 height 21
click at [643, 372] on input "Attention (required)" at bounding box center [823, 364] width 395 height 21
click at [643, 371] on input "Attention (required)" at bounding box center [823, 364] width 395 height 21
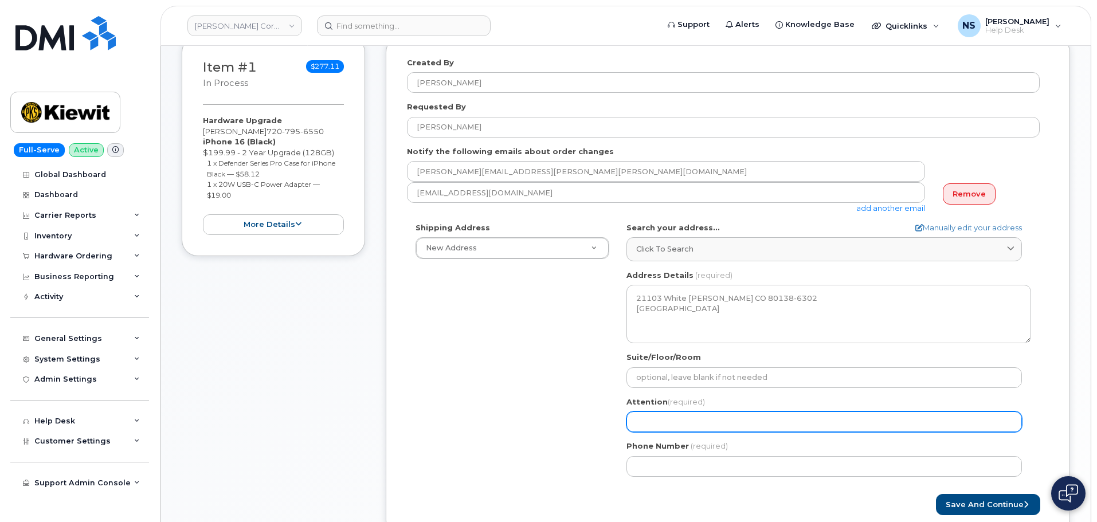
click at [647, 421] on input "Attention (required)" at bounding box center [823, 421] width 395 height 21
drag, startPoint x: 647, startPoint y: 421, endPoint x: 615, endPoint y: 383, distance: 49.2
click at [641, 409] on div "Attention (required)" at bounding box center [828, 415] width 405 height 36
select select
type input "J"
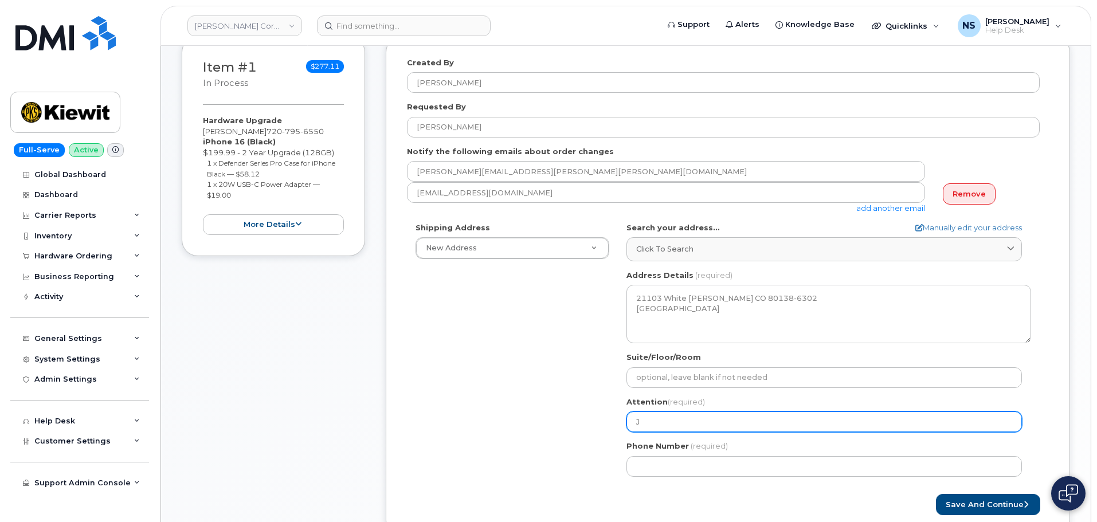
select select
type input "Jo"
select select
type input "Joe"
select select
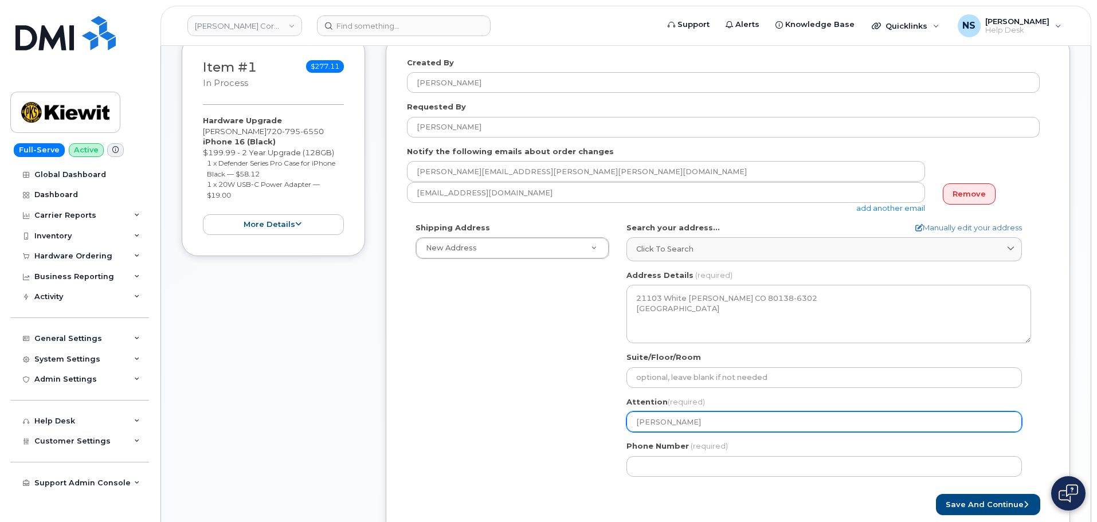
type input "Joer"
select select
type input "Joerd"
select select
type input "Joer"
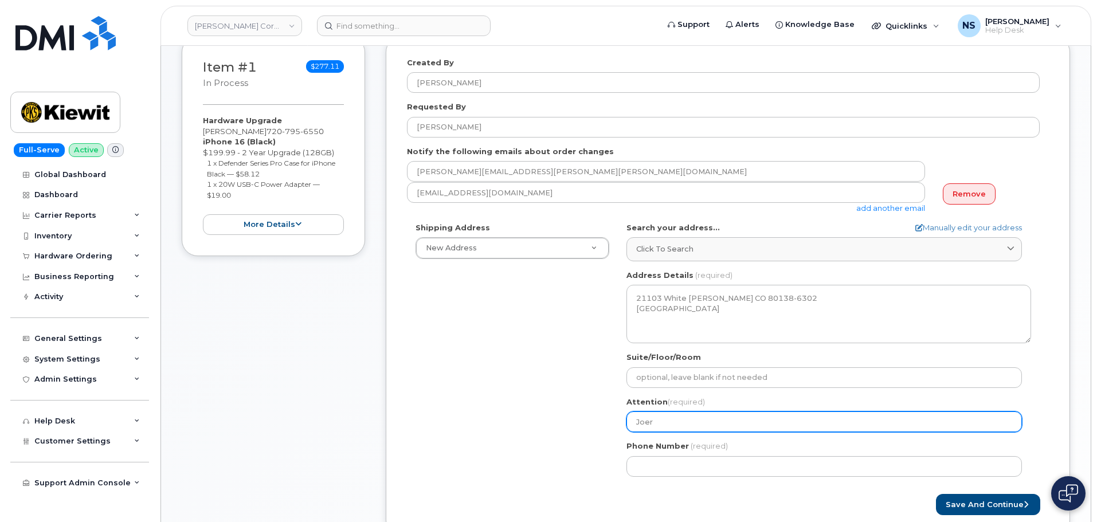
select select
type input "Joe"
select select
type input "Jo"
select select
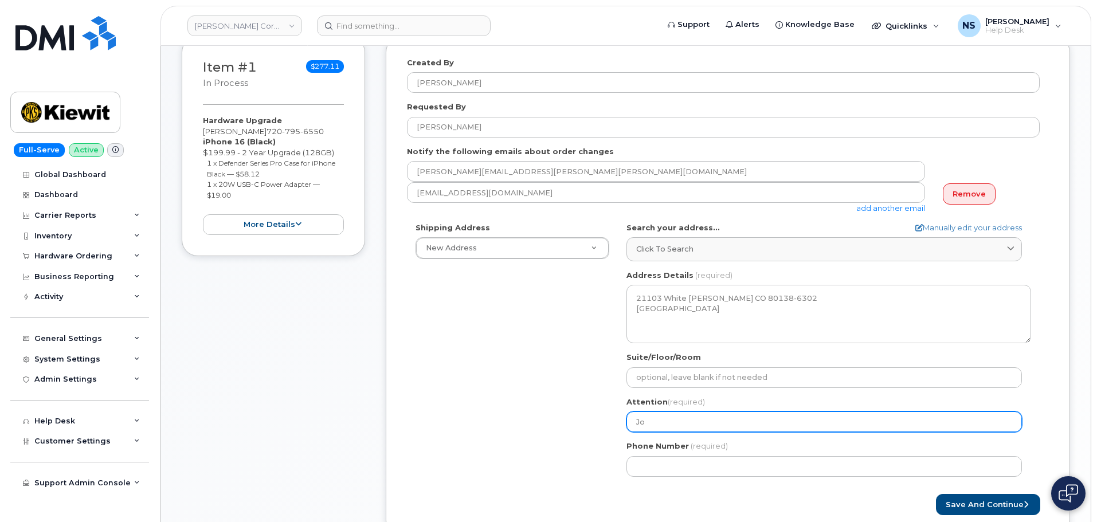
type input "J"
select select
type input "Je"
select select
type input "Jer"
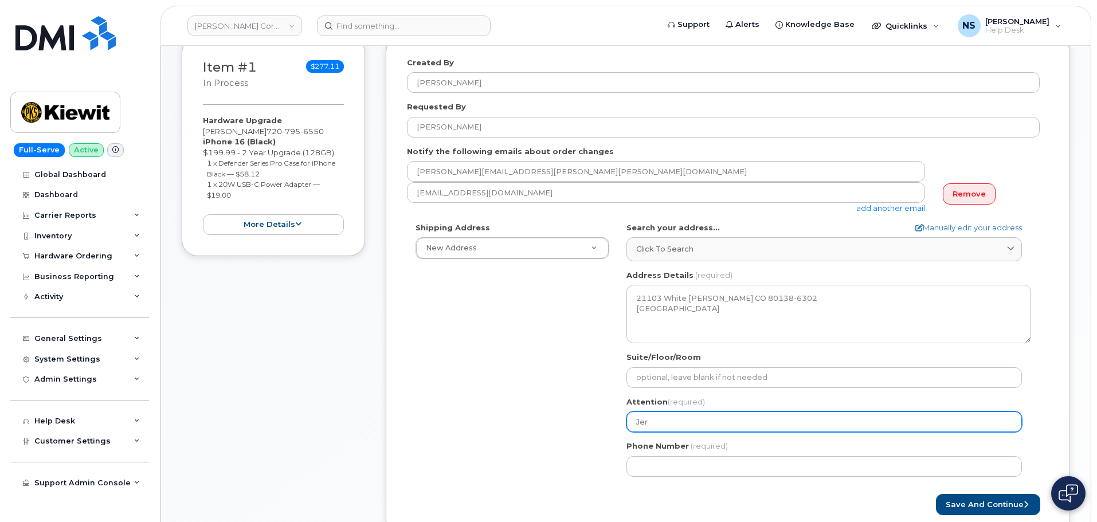
select select
type input "Jero"
select select
type input "Jerod"
select select
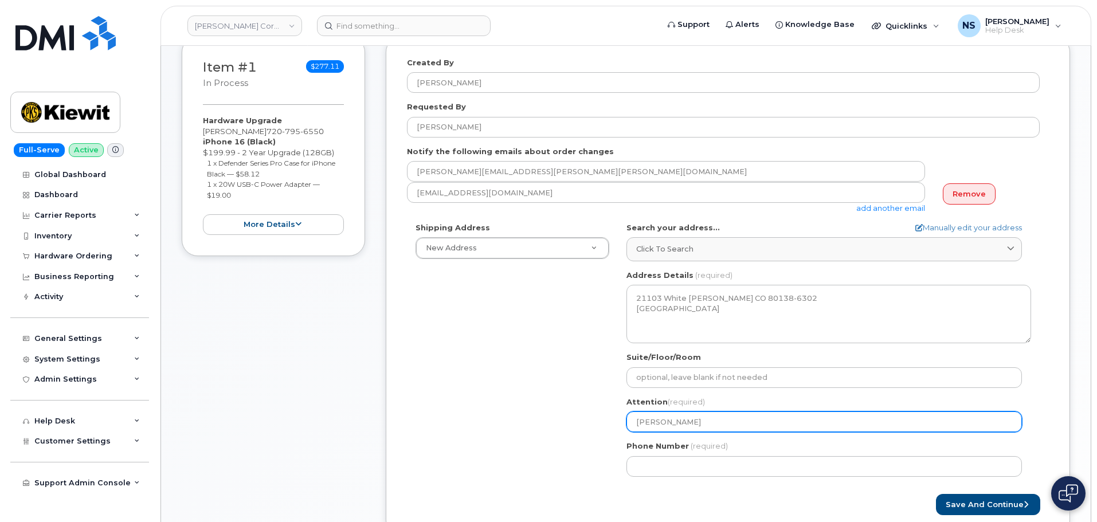
type input "Jerods"
select select
type input "Jerods'"
select select
type input "Jerods"
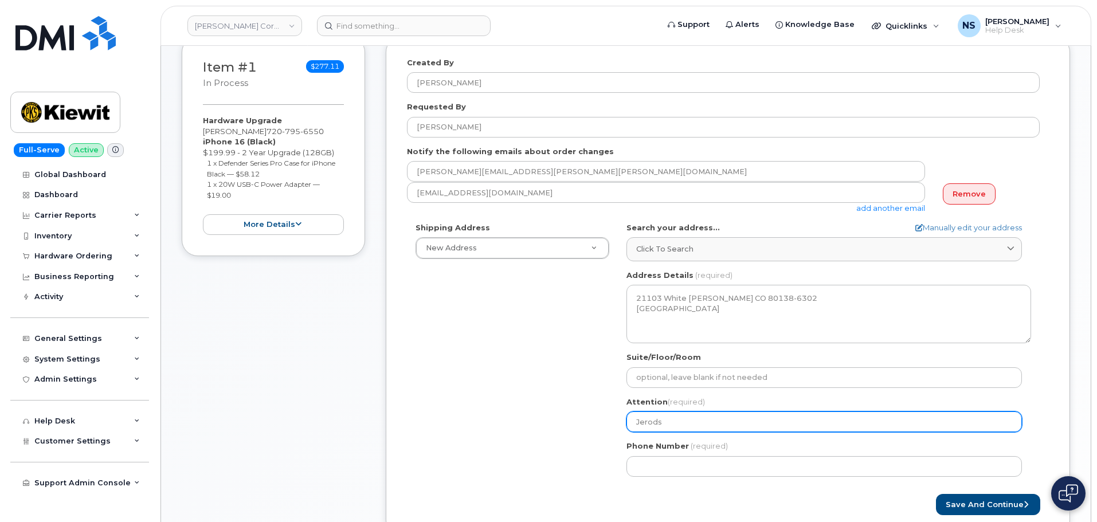
select select
type input "Jerod"
select select
type input "Jerod'"
select select
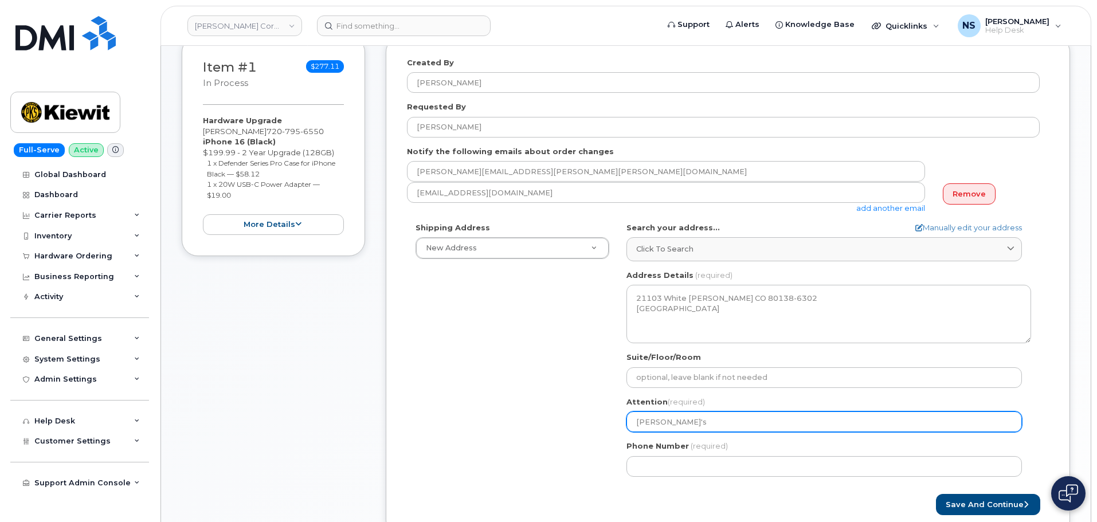
type input "Jerod's"
select select
type input "Jerod's H"
select select
type input "Jerod's HG"
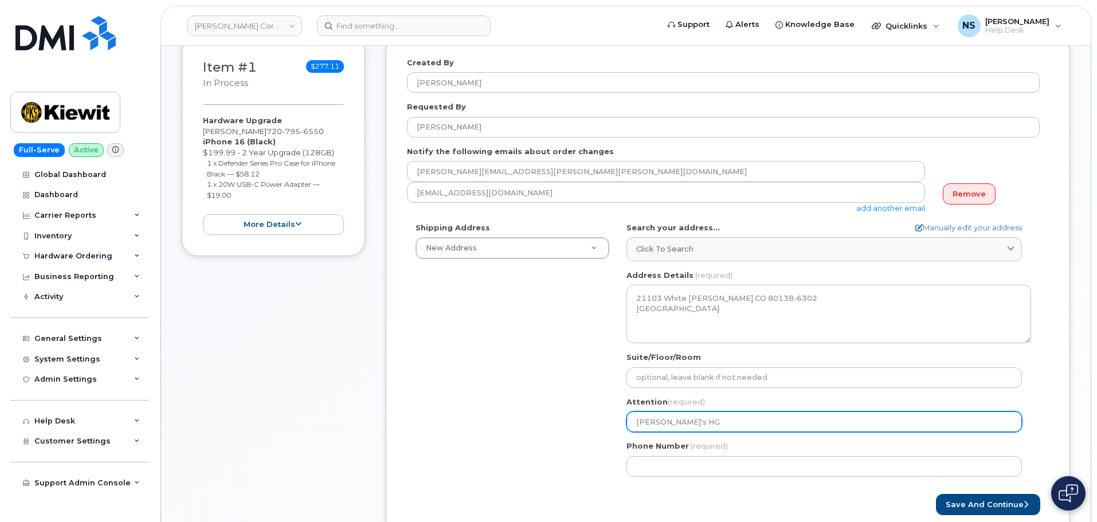
select select
type input "Jerod's H"
select select
type input "Jerod's"
select select
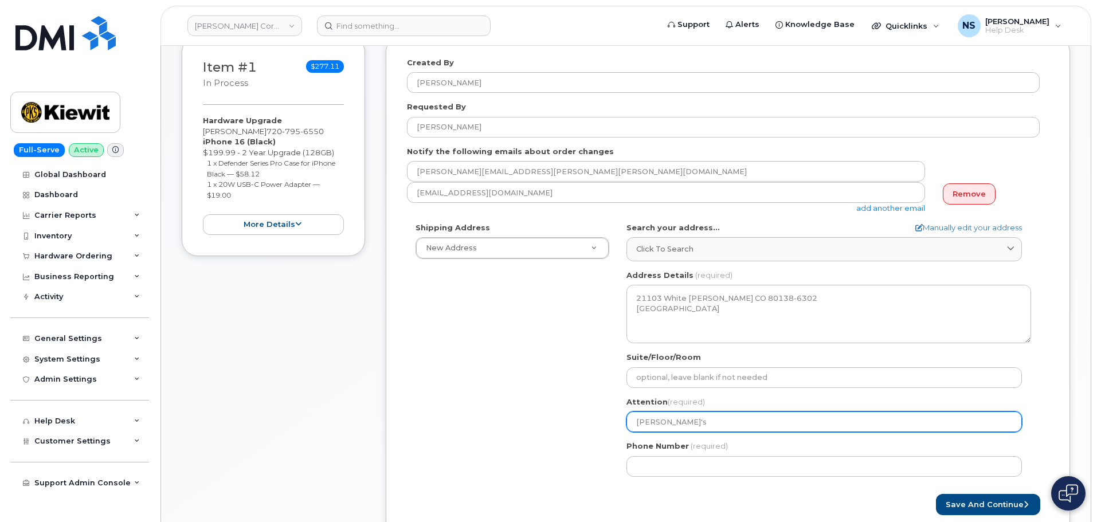
type input "Jerod'"
select select
type input "Jerod's"
select select
type input "Jerod's H"
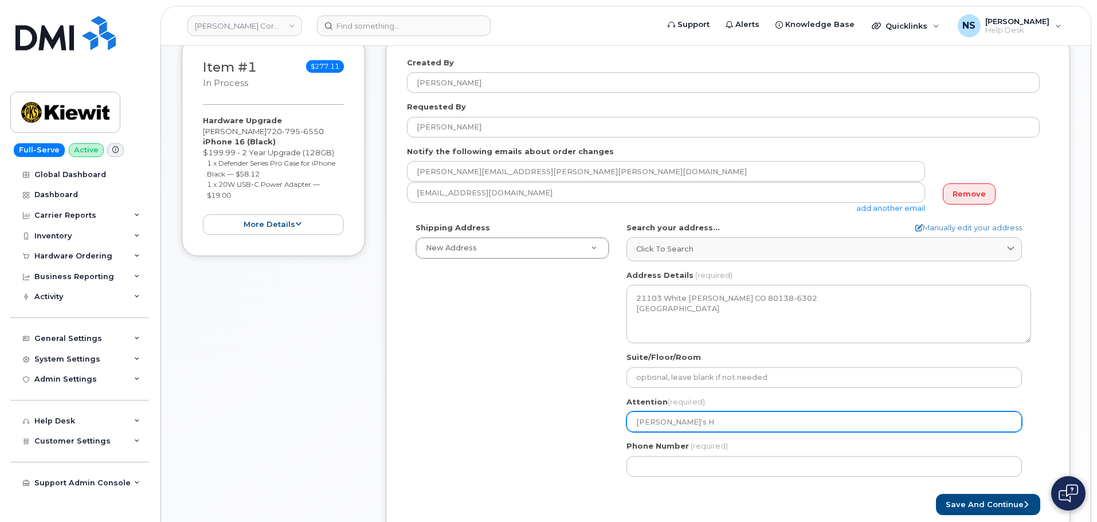
select select
type input "Jerod's Ho"
select select
type input "Jerod's Hou"
select select
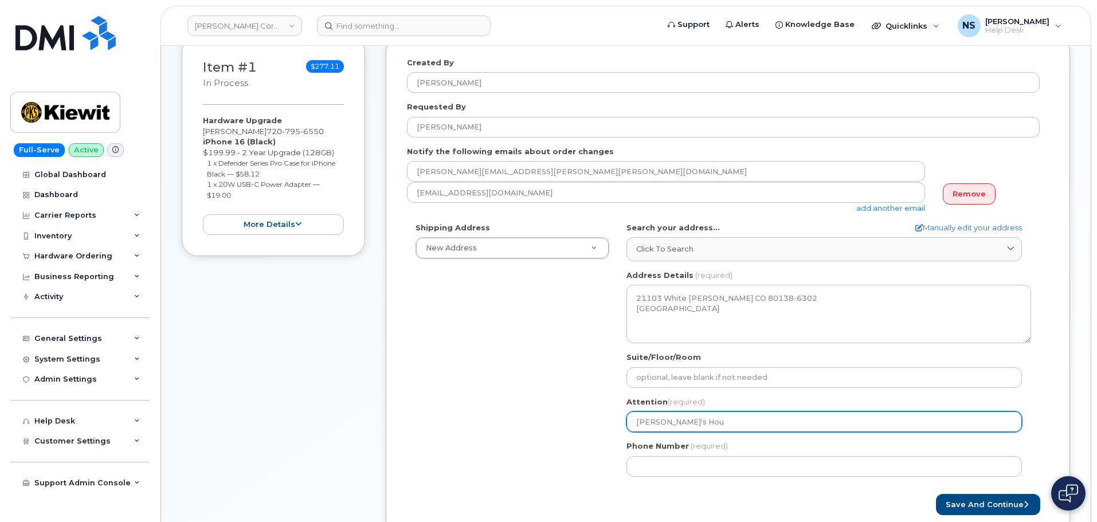
type input "Jerod's Hous"
select select
type input "Jerod's House"
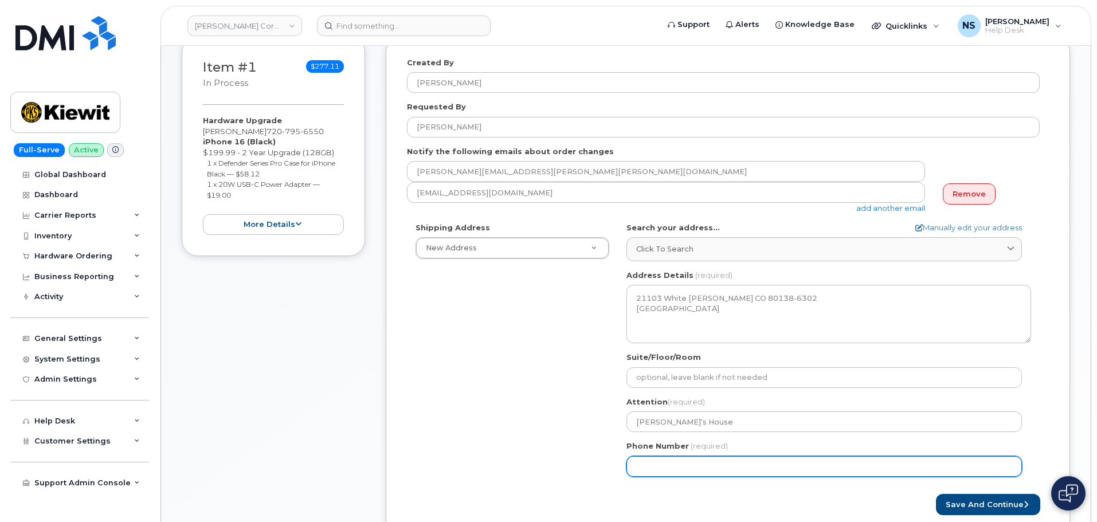
click at [702, 464] on input "Phone Number" at bounding box center [823, 466] width 395 height 21
paste input "7207956550"
select select
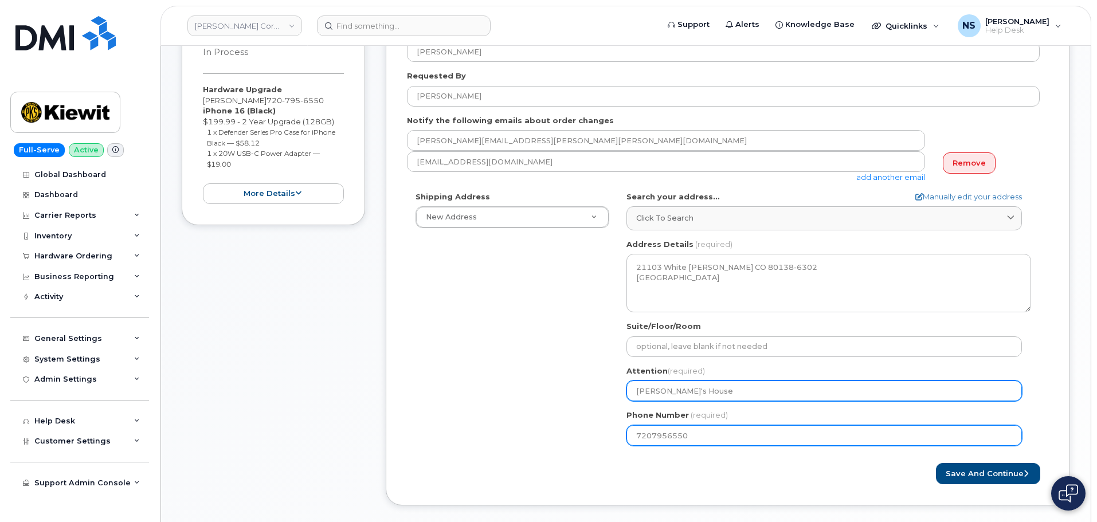
scroll to position [229, 0]
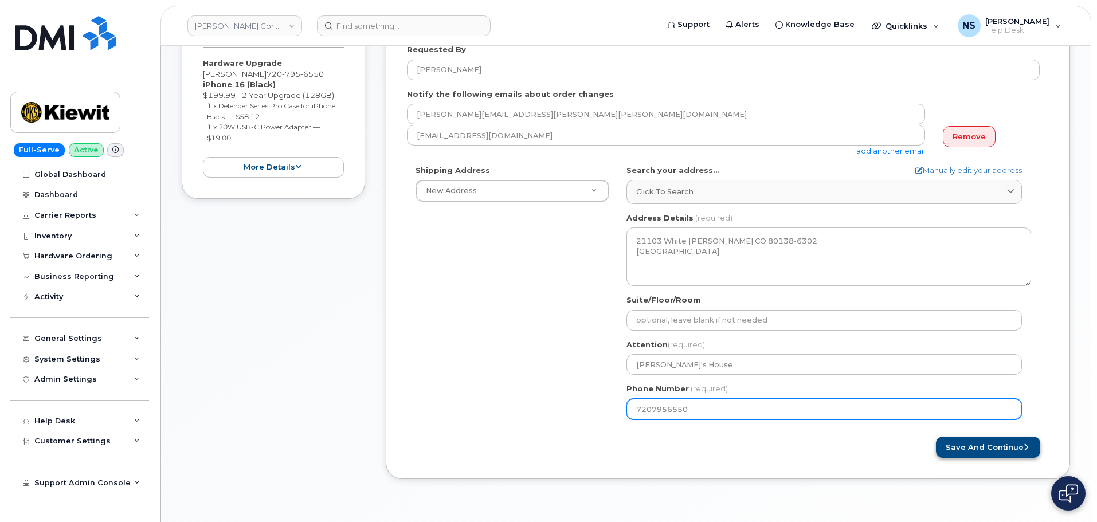
type input "7207956550"
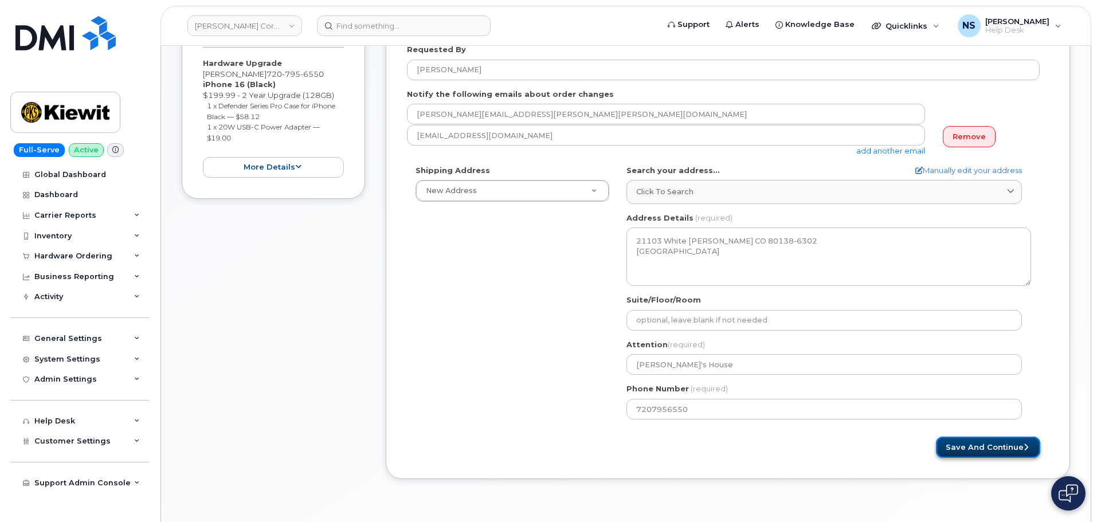
click at [957, 449] on button "Save and Continue" at bounding box center [988, 447] width 104 height 21
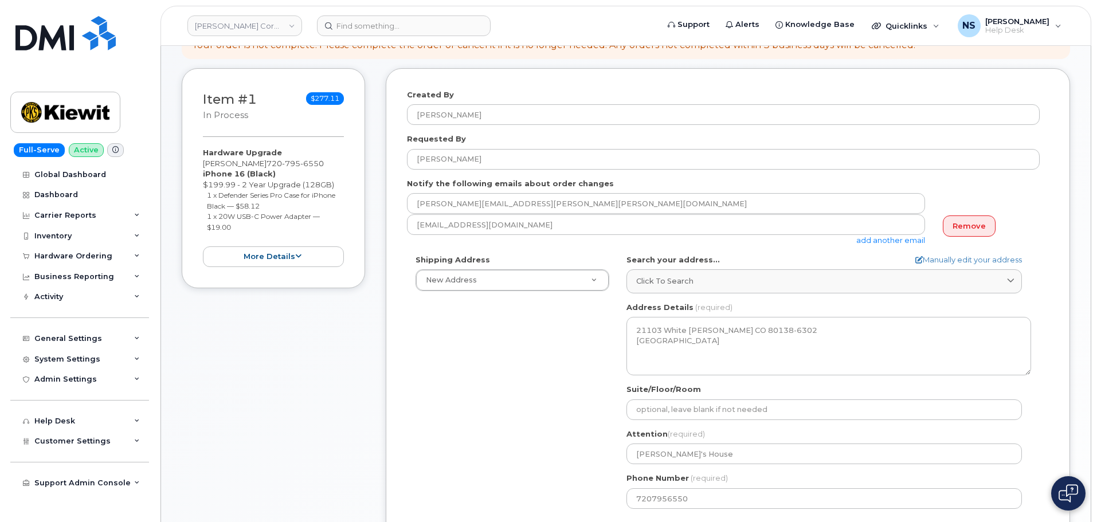
scroll to position [115, 0]
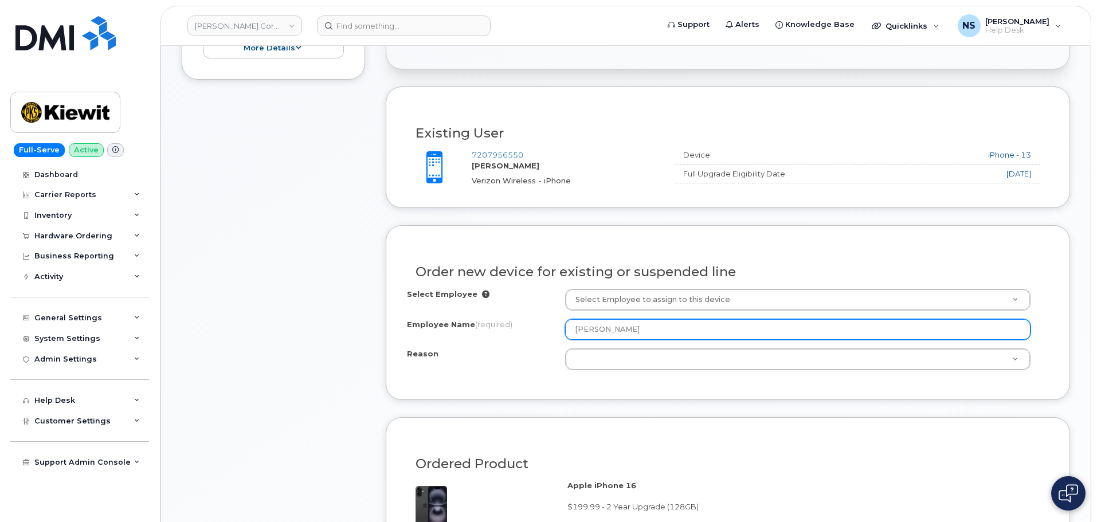
scroll to position [401, 0]
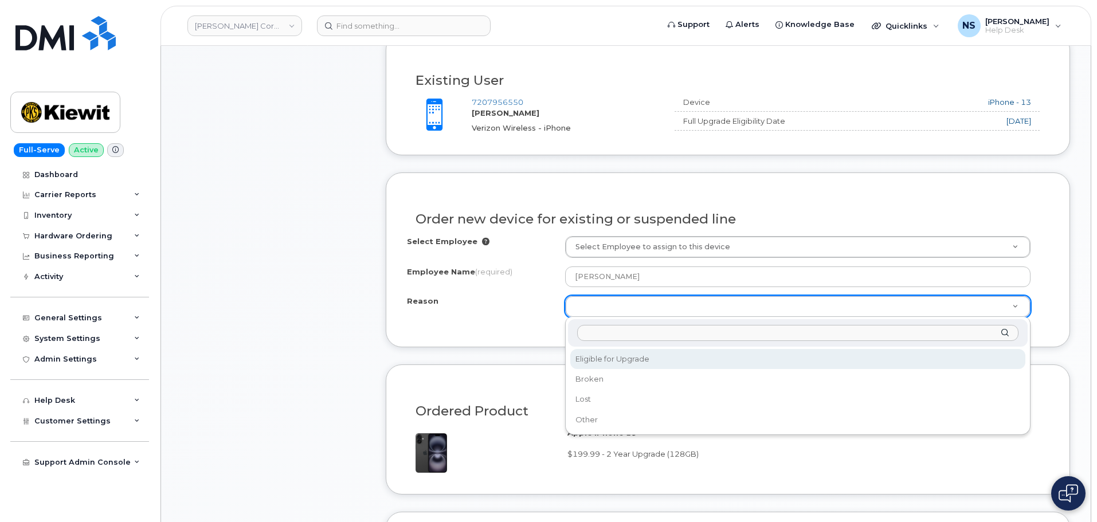
select select "eligible_for_upgrade"
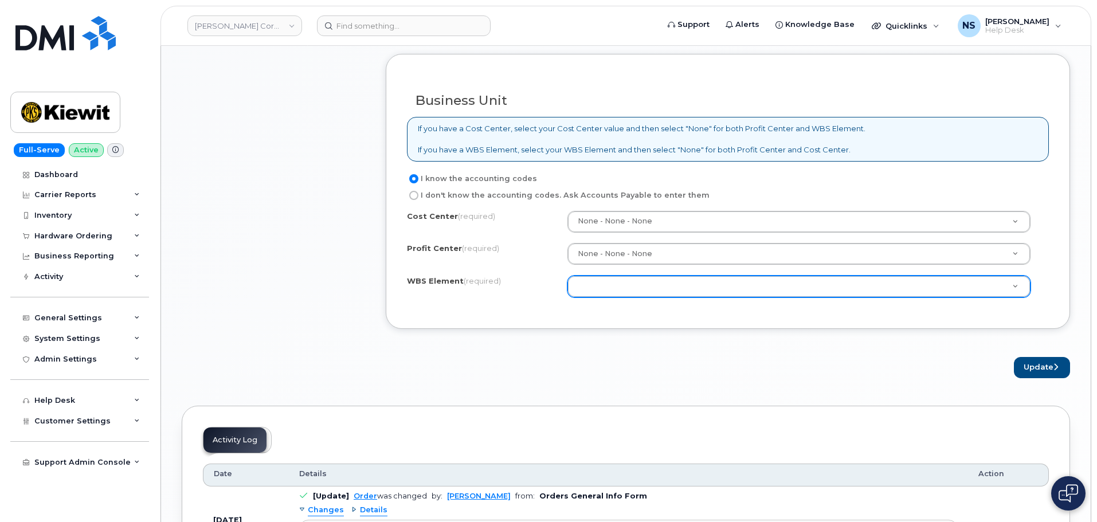
scroll to position [859, 0]
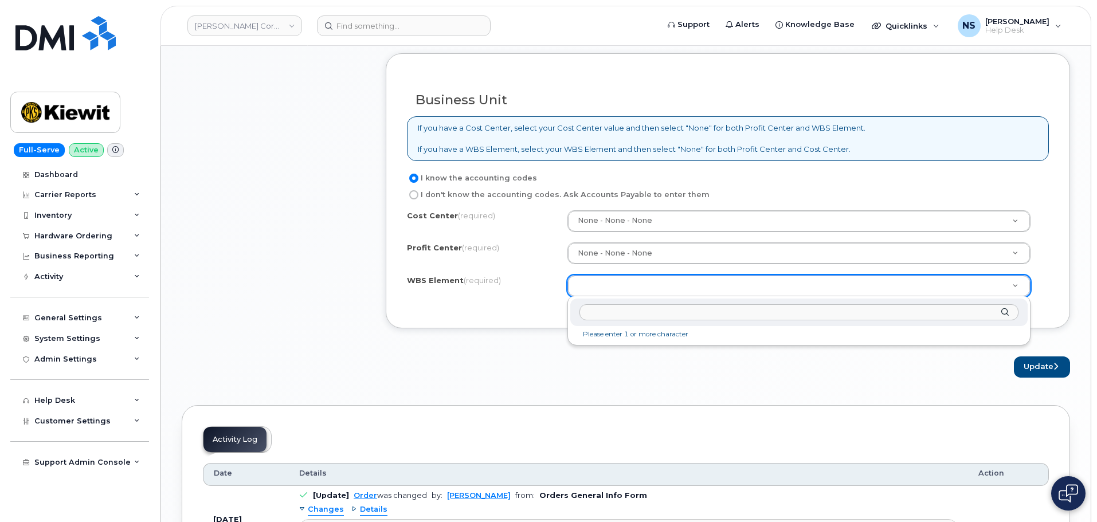
drag, startPoint x: 586, startPoint y: 285, endPoint x: 390, endPoint y: 73, distance: 288.7
paste input "110200.1990"
type input "110200.1990"
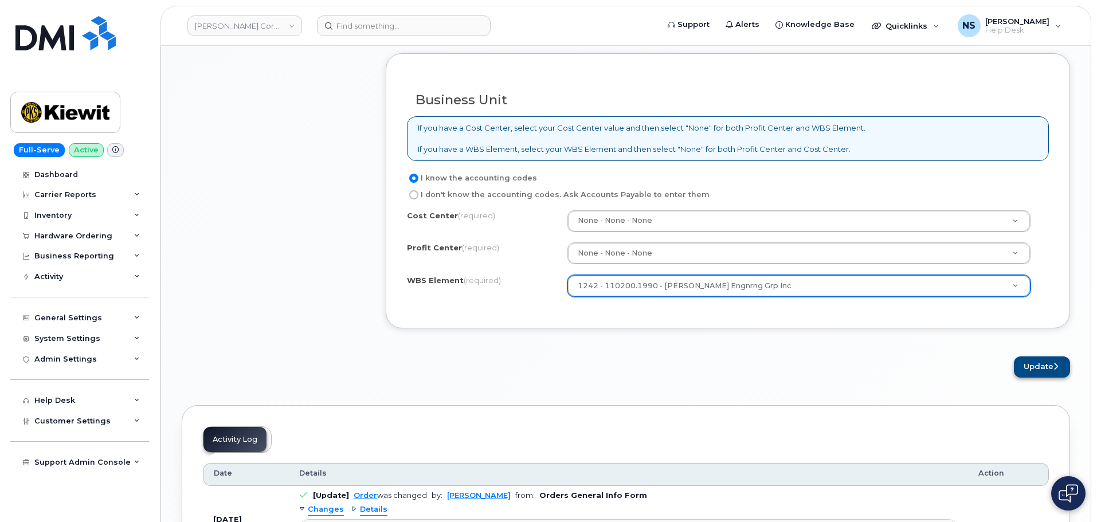
drag, startPoint x: 1007, startPoint y: 362, endPoint x: 1016, endPoint y: 364, distance: 9.3
click at [1010, 364] on div "Update" at bounding box center [728, 366] width 684 height 21
click at [1020, 362] on button "Update" at bounding box center [1042, 366] width 56 height 21
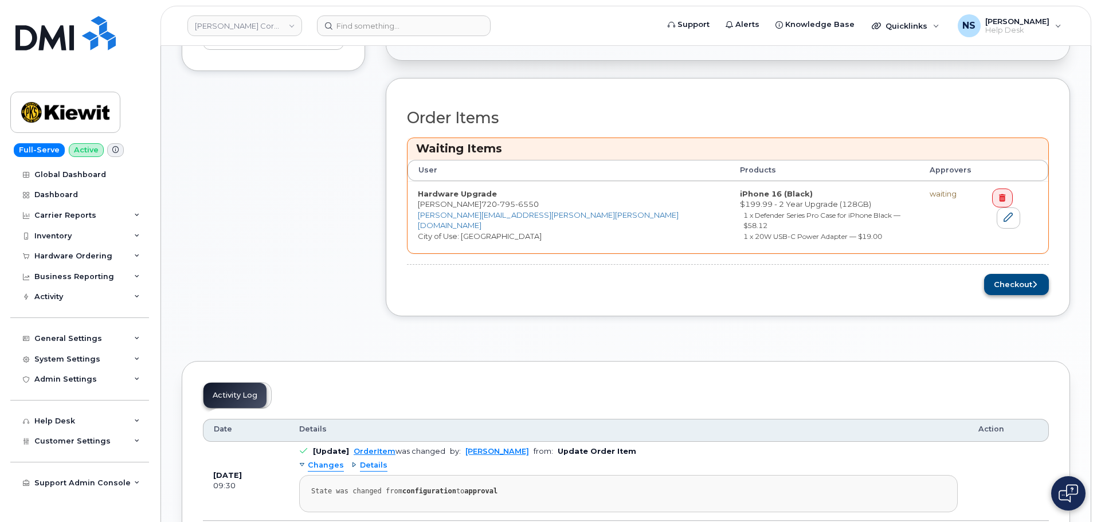
scroll to position [344, 0]
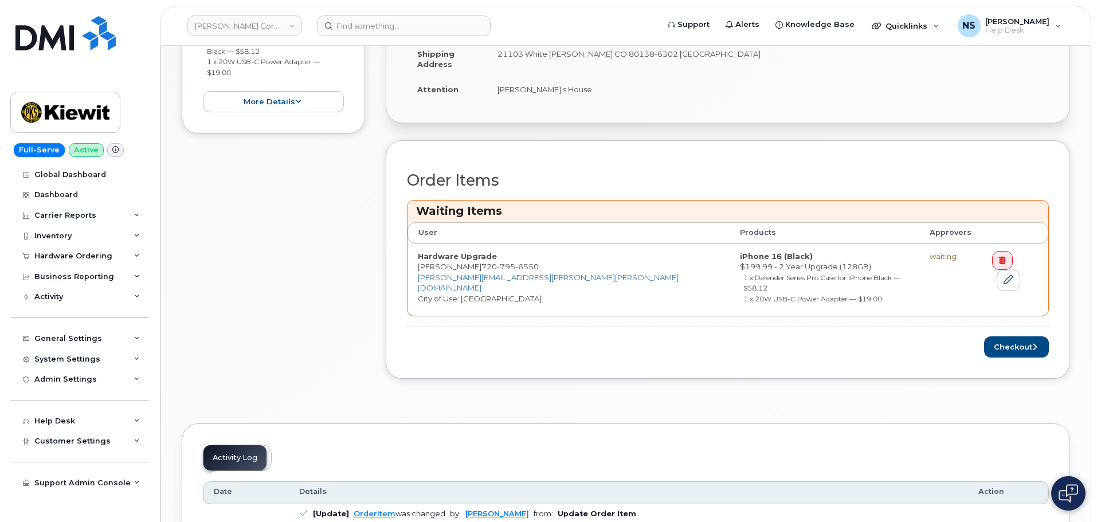
click at [1026, 348] on div "Order Items Waiting Items User Products Approvers Hardware Upgrade [PERSON_NAME…" at bounding box center [728, 259] width 684 height 238
click at [1009, 336] on button "Checkout" at bounding box center [1016, 346] width 65 height 21
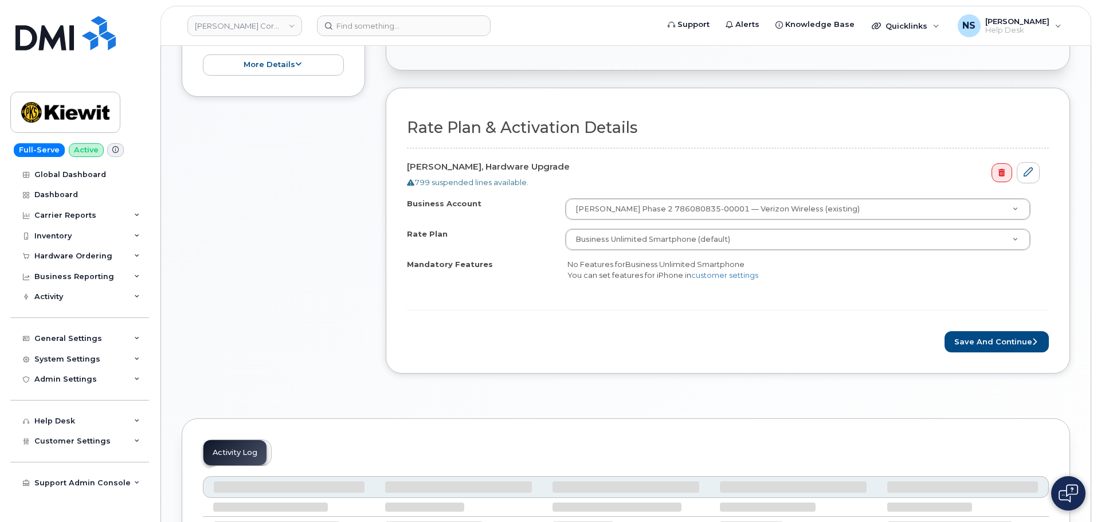
scroll to position [189, 0]
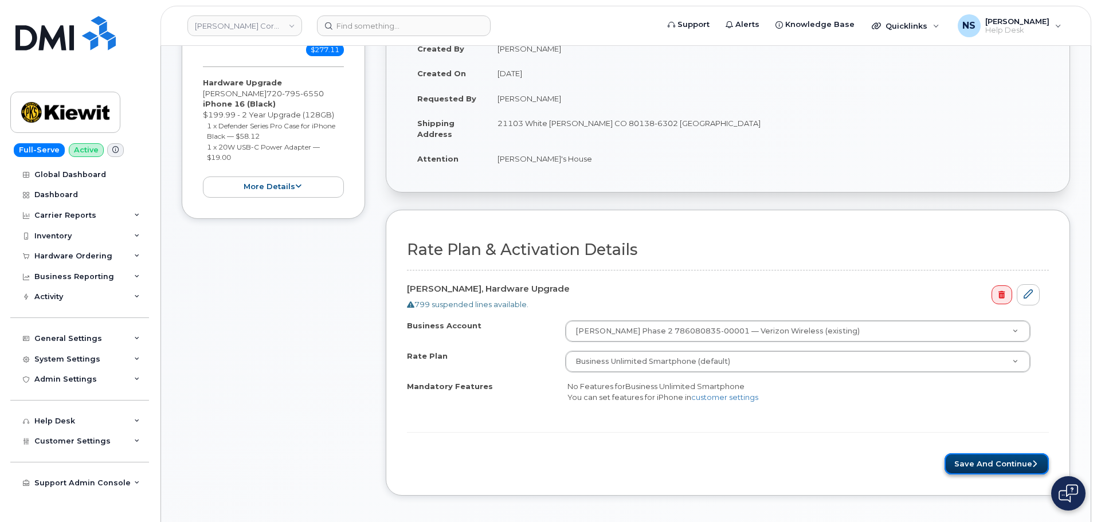
click at [967, 462] on button "Save and Continue" at bounding box center [996, 463] width 104 height 21
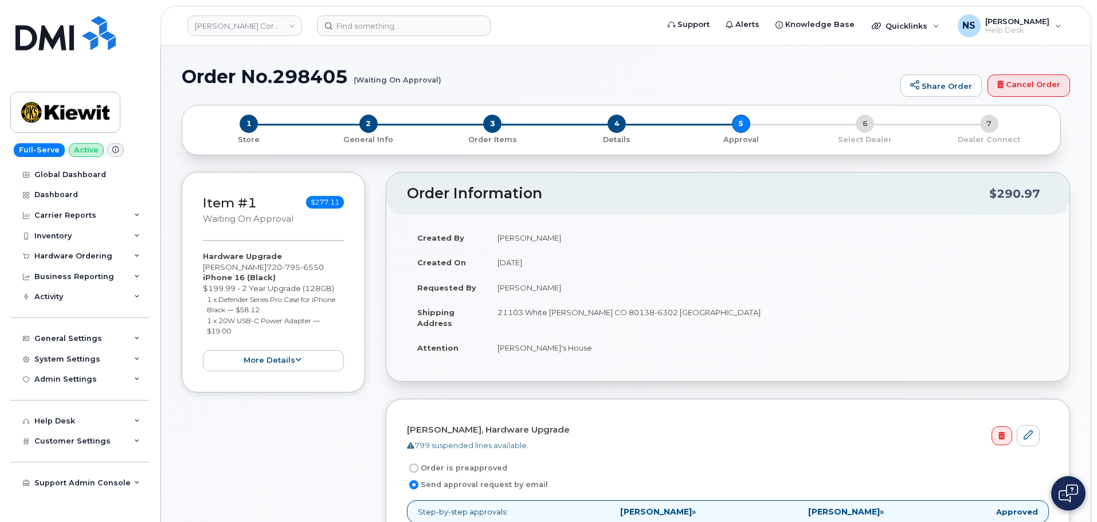
click at [323, 86] on h1 "Order No.298405 (Waiting On Approval)" at bounding box center [538, 76] width 713 height 20
copy h1 "298405"
click at [45, 32] on img at bounding box center [65, 33] width 100 height 34
